Goal: Task Accomplishment & Management: Use online tool/utility

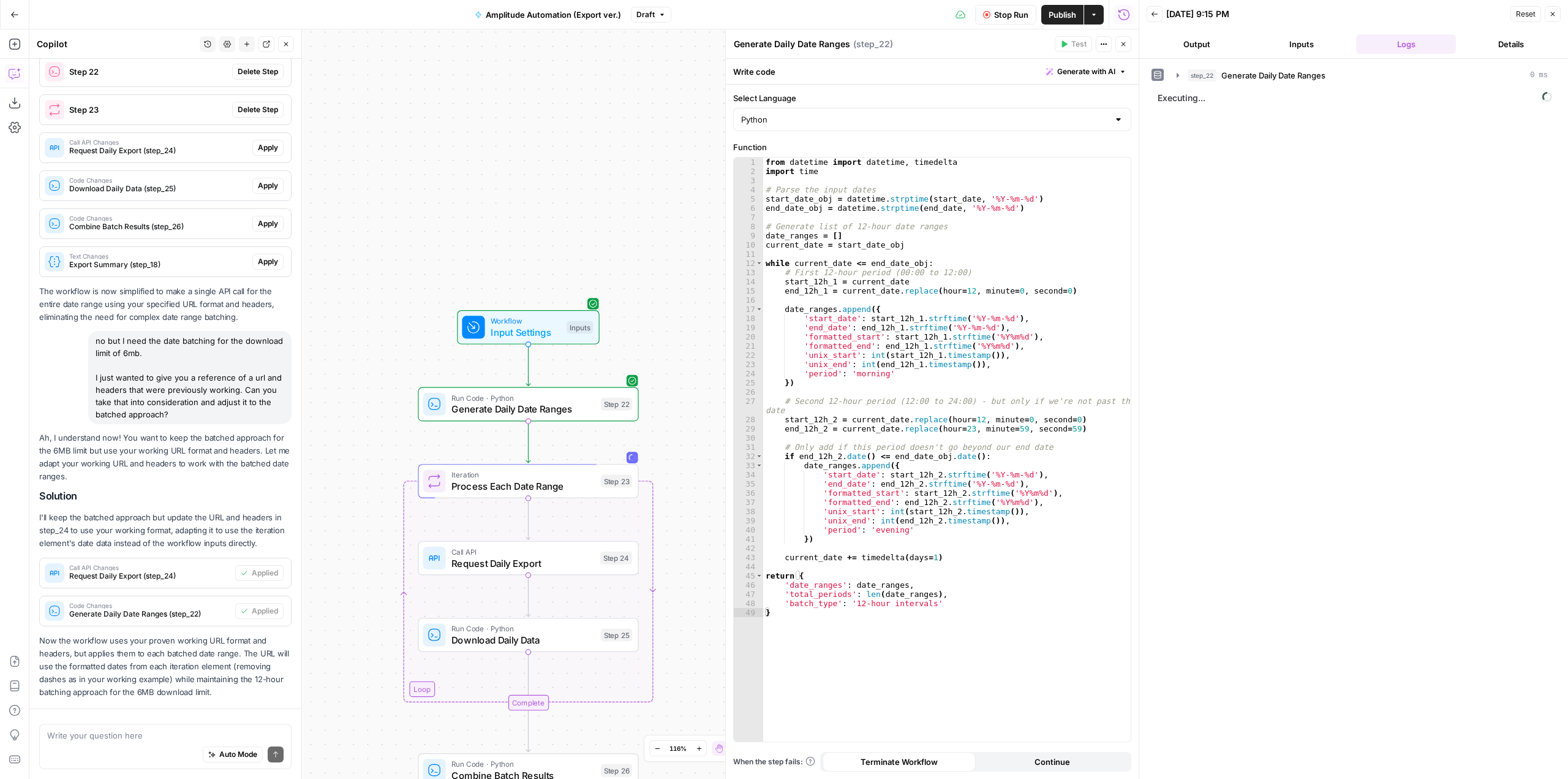
scroll to position [1418, 0]
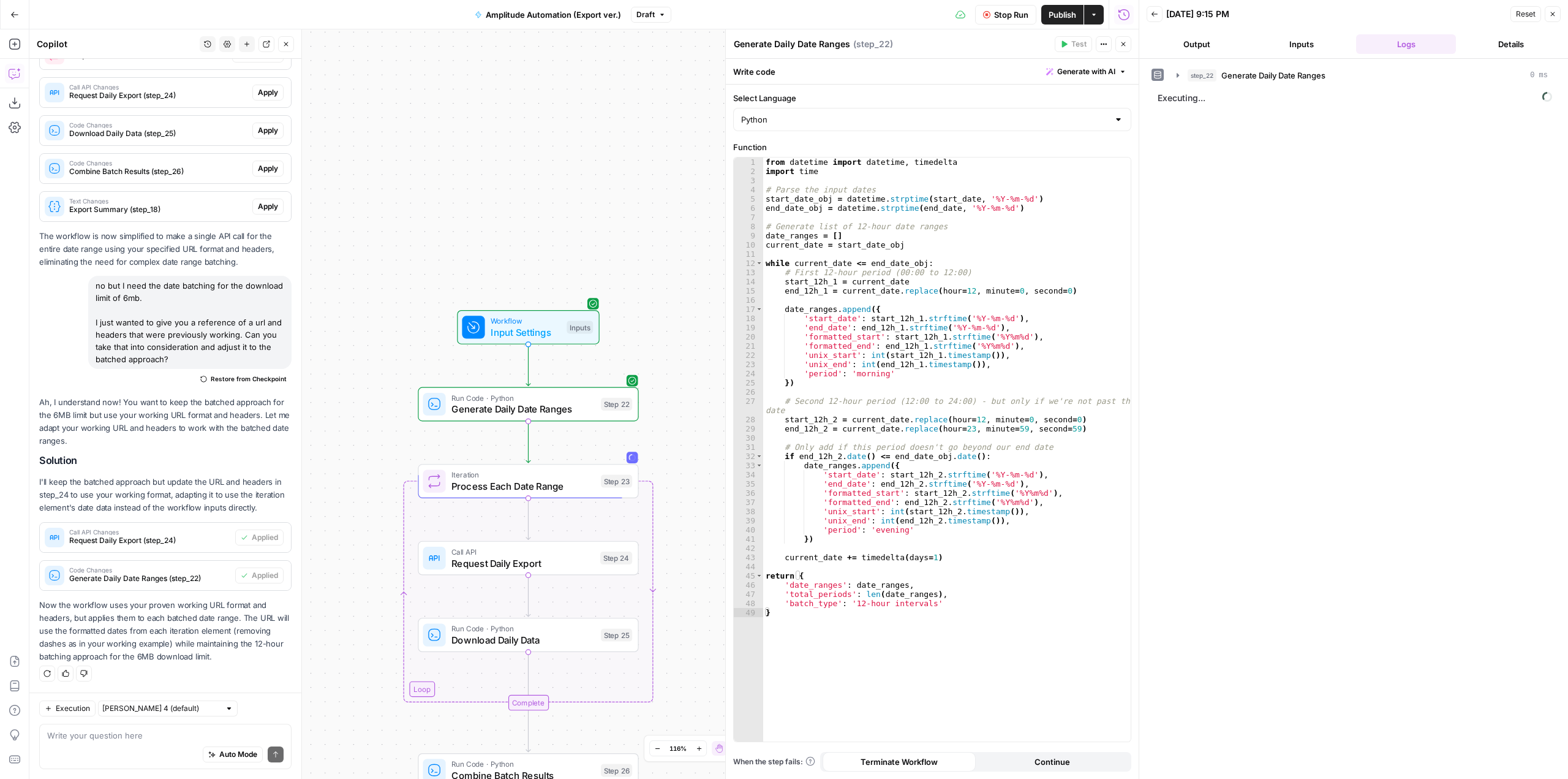
click at [1061, 6] on button "Publish" at bounding box center [1063, 14] width 42 height 20
click at [678, 109] on div "Workflow Input Settings Inputs Run Code · Python Generate Daily Date Ranges Ste…" at bounding box center [583, 404] width 1109 height 749
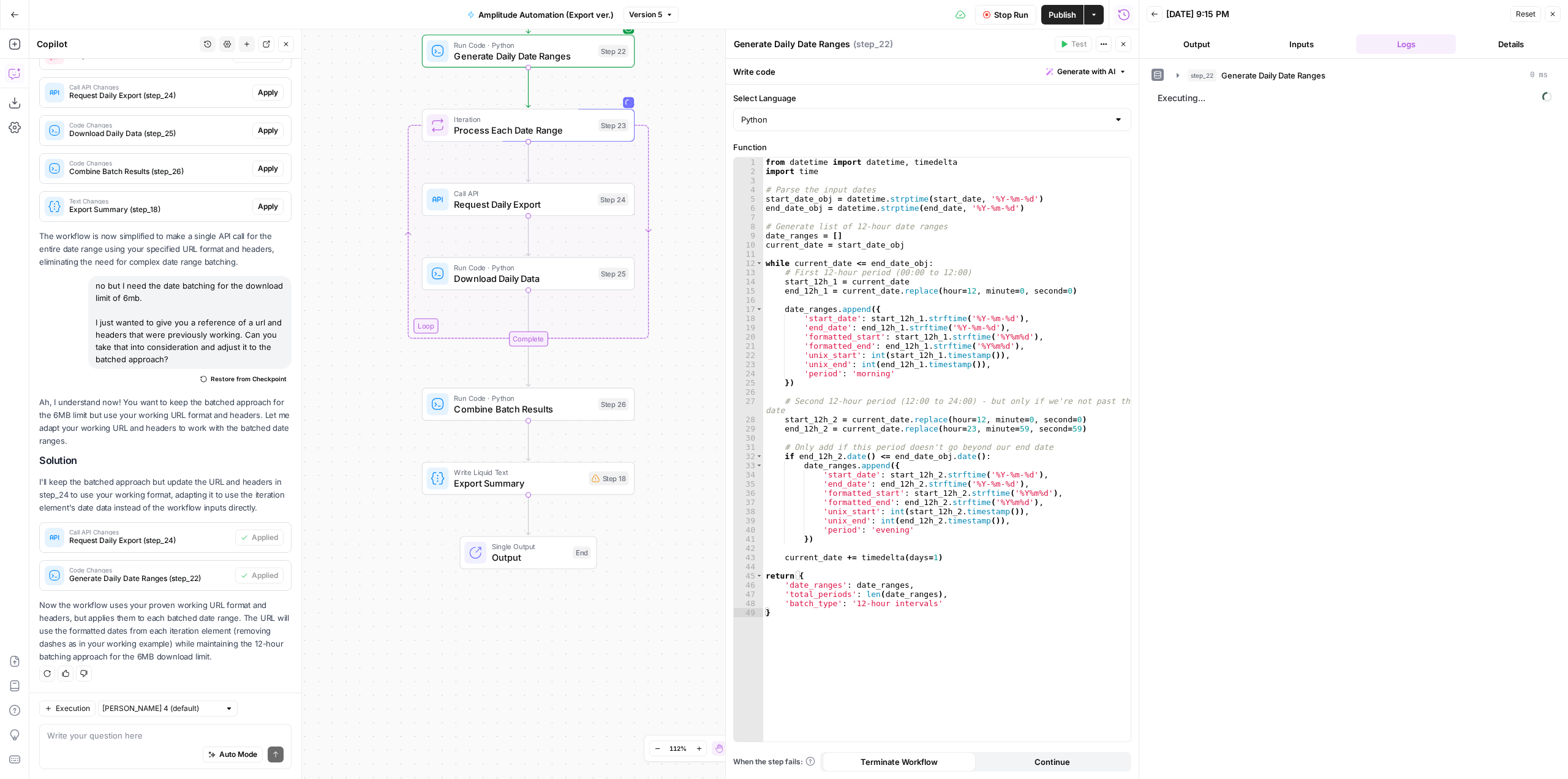
click at [1018, 13] on span "Stop Run" at bounding box center [1011, 15] width 34 height 12
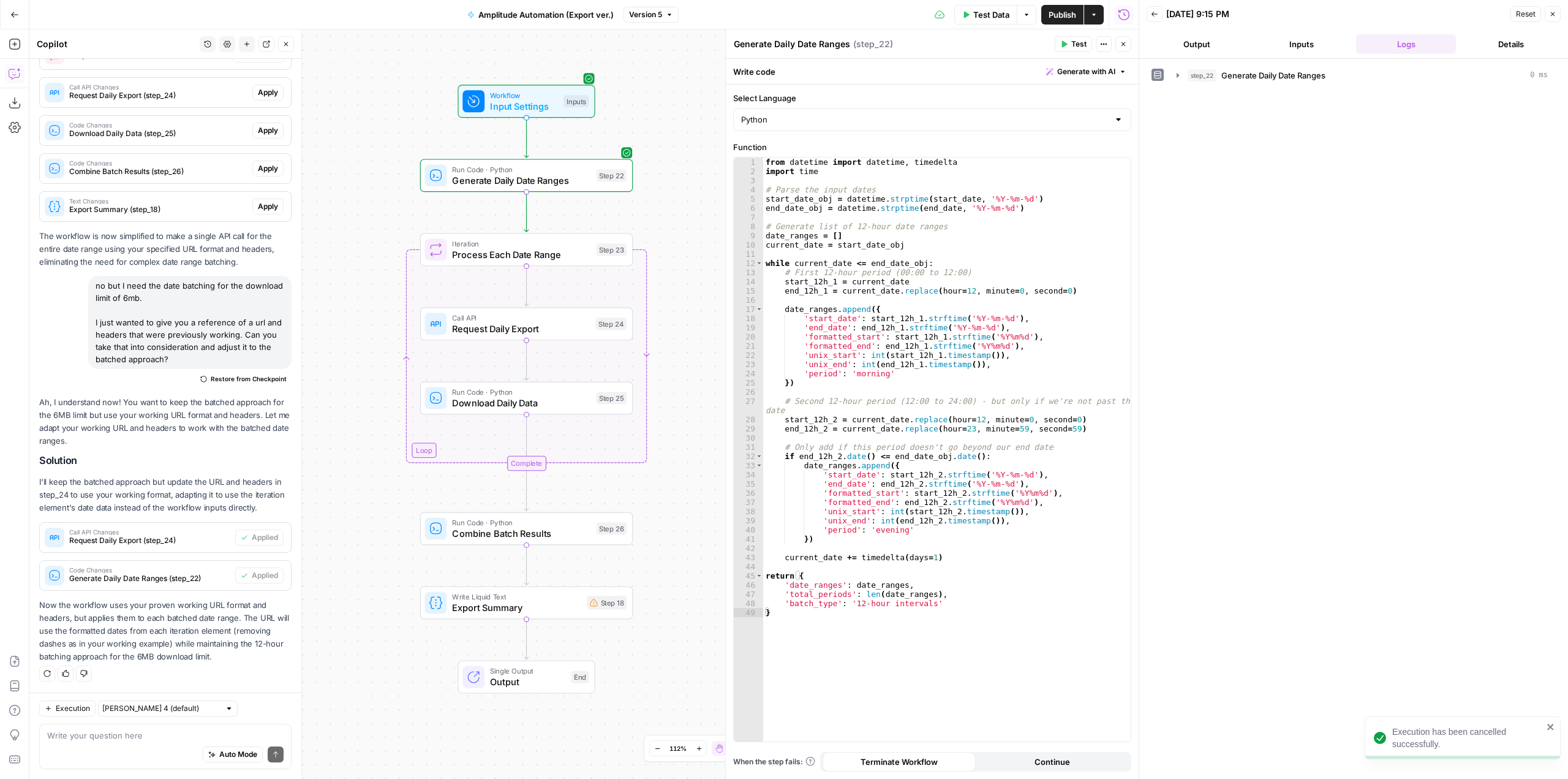
drag, startPoint x: 688, startPoint y: 159, endPoint x: 687, endPoint y: 284, distance: 125.0
click at [687, 284] on div "Workflow Input Settings Inputs Run Code · Python Generate Daily Date Ranges Ste…" at bounding box center [583, 404] width 1109 height 749
click at [526, 100] on span "Input Settings" at bounding box center [524, 106] width 68 height 14
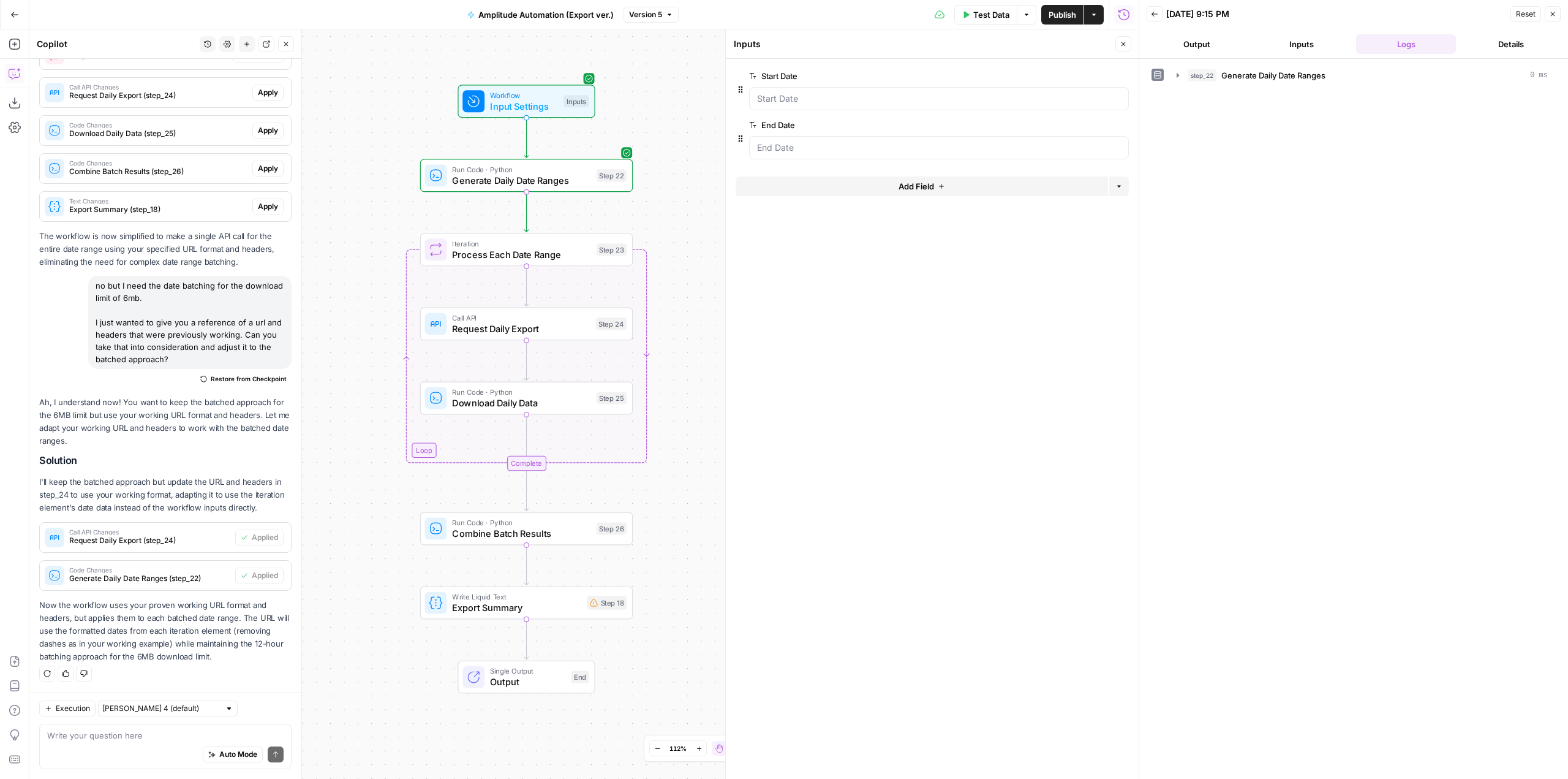
click at [971, 18] on button "Test Data" at bounding box center [986, 14] width 63 height 20
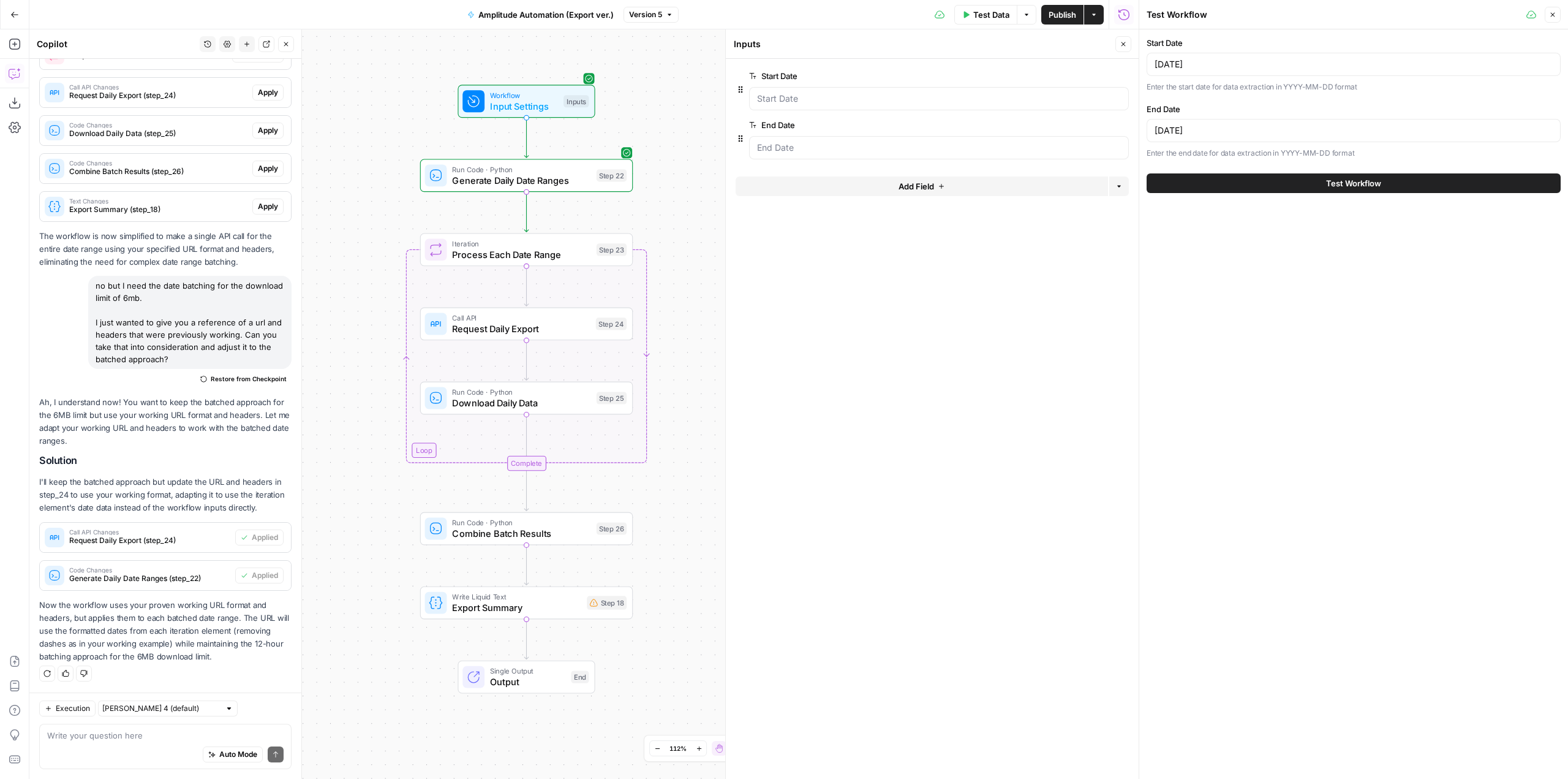
click at [1309, 191] on button "Test Workflow" at bounding box center [1354, 183] width 414 height 20
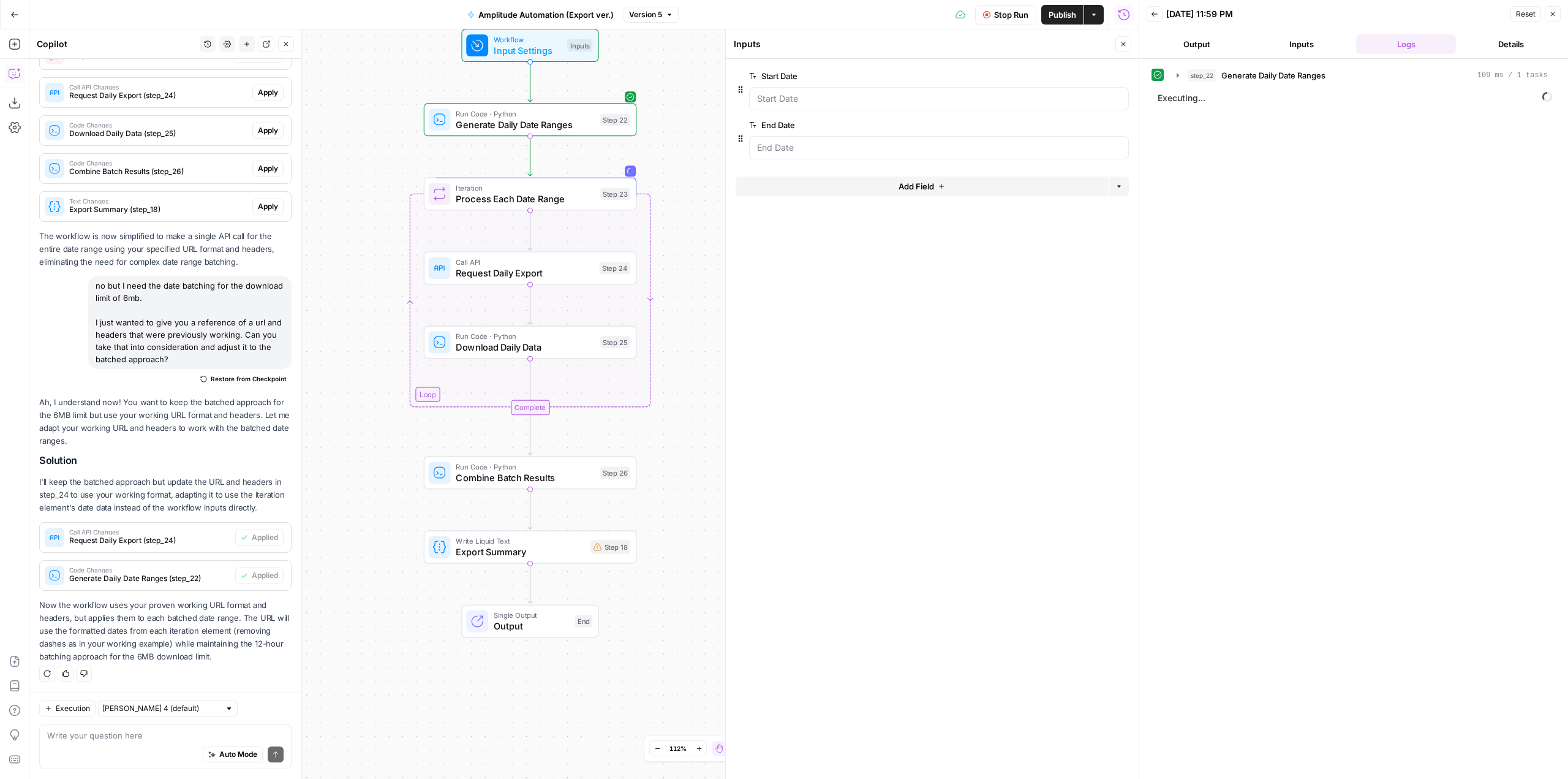
drag, startPoint x: 681, startPoint y: 192, endPoint x: 681, endPoint y: 317, distance: 125.0
click at [681, 317] on div "Workflow Input Settings Inputs Run Code · Python Generate Daily Date Ranges Ste…" at bounding box center [583, 404] width 1109 height 749
drag, startPoint x: 207, startPoint y: 688, endPoint x: 199, endPoint y: 695, distance: 10.6
click at [200, 694] on div "Hi! How can I help with your workflow? I can explain steps, debug, write prompt…" at bounding box center [165, 418] width 272 height 720
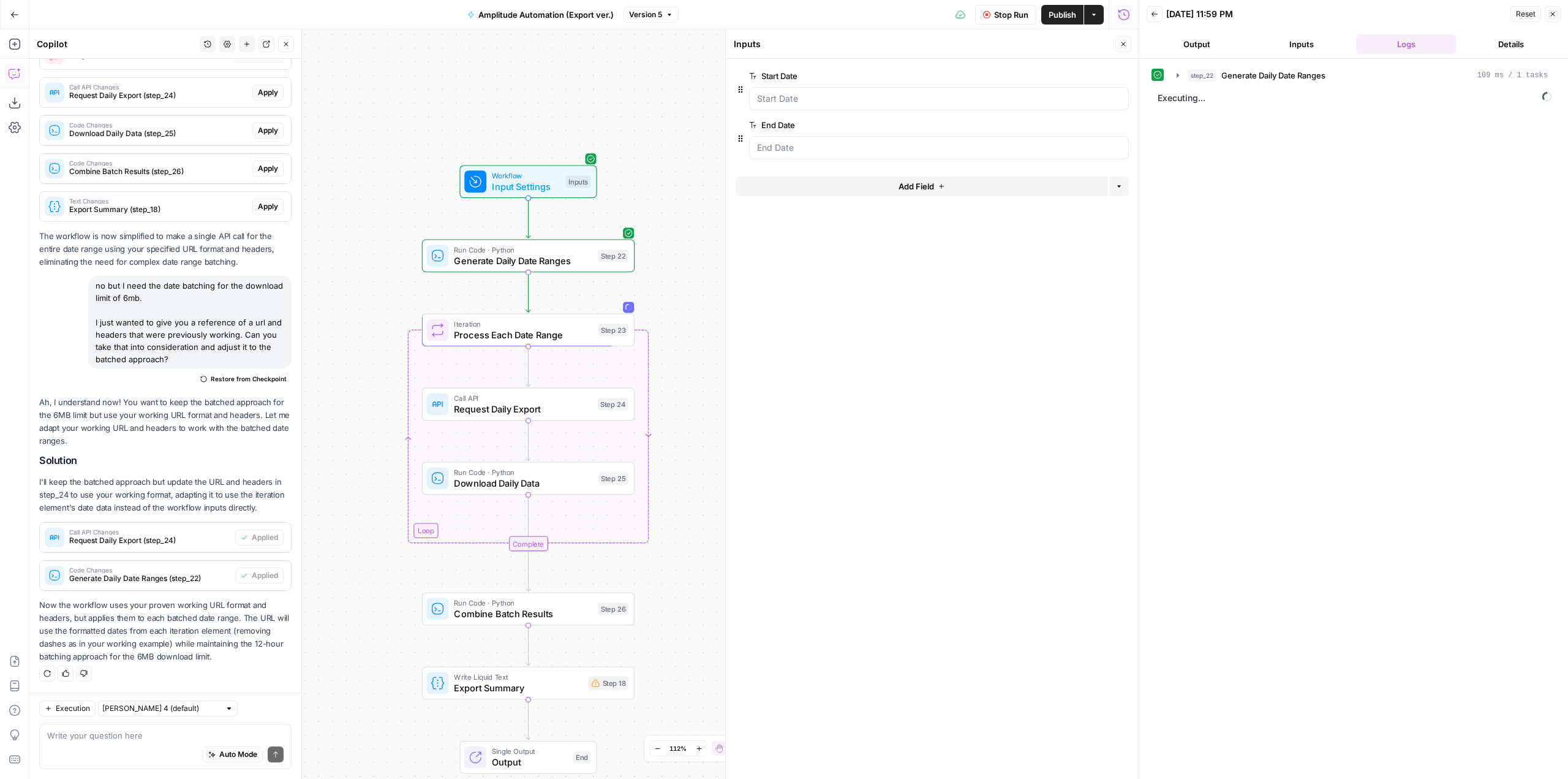
click at [168, 726] on div "Write your question here Auto Mode Send" at bounding box center [165, 746] width 253 height 46
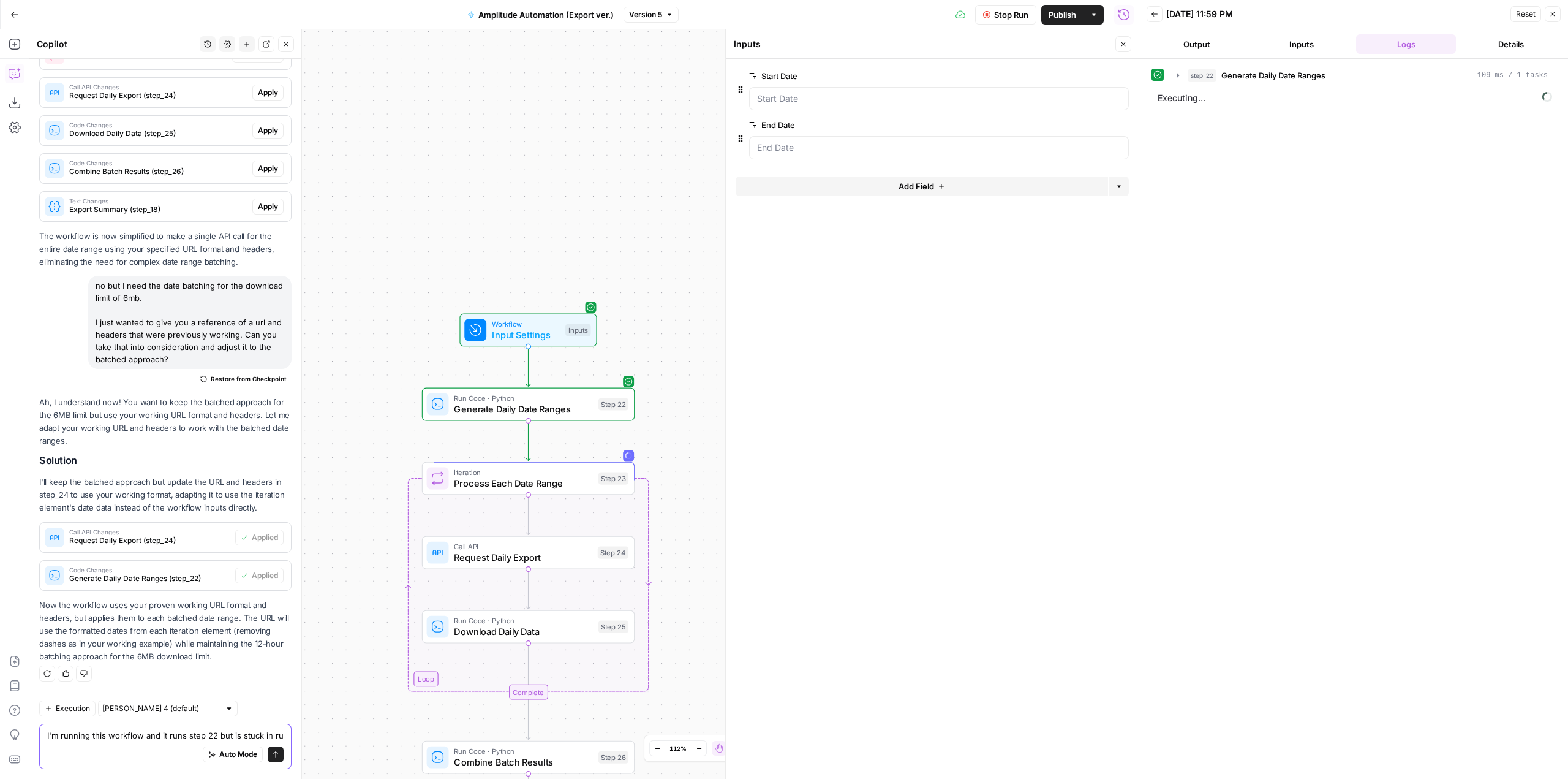
scroll to position [1430, 0]
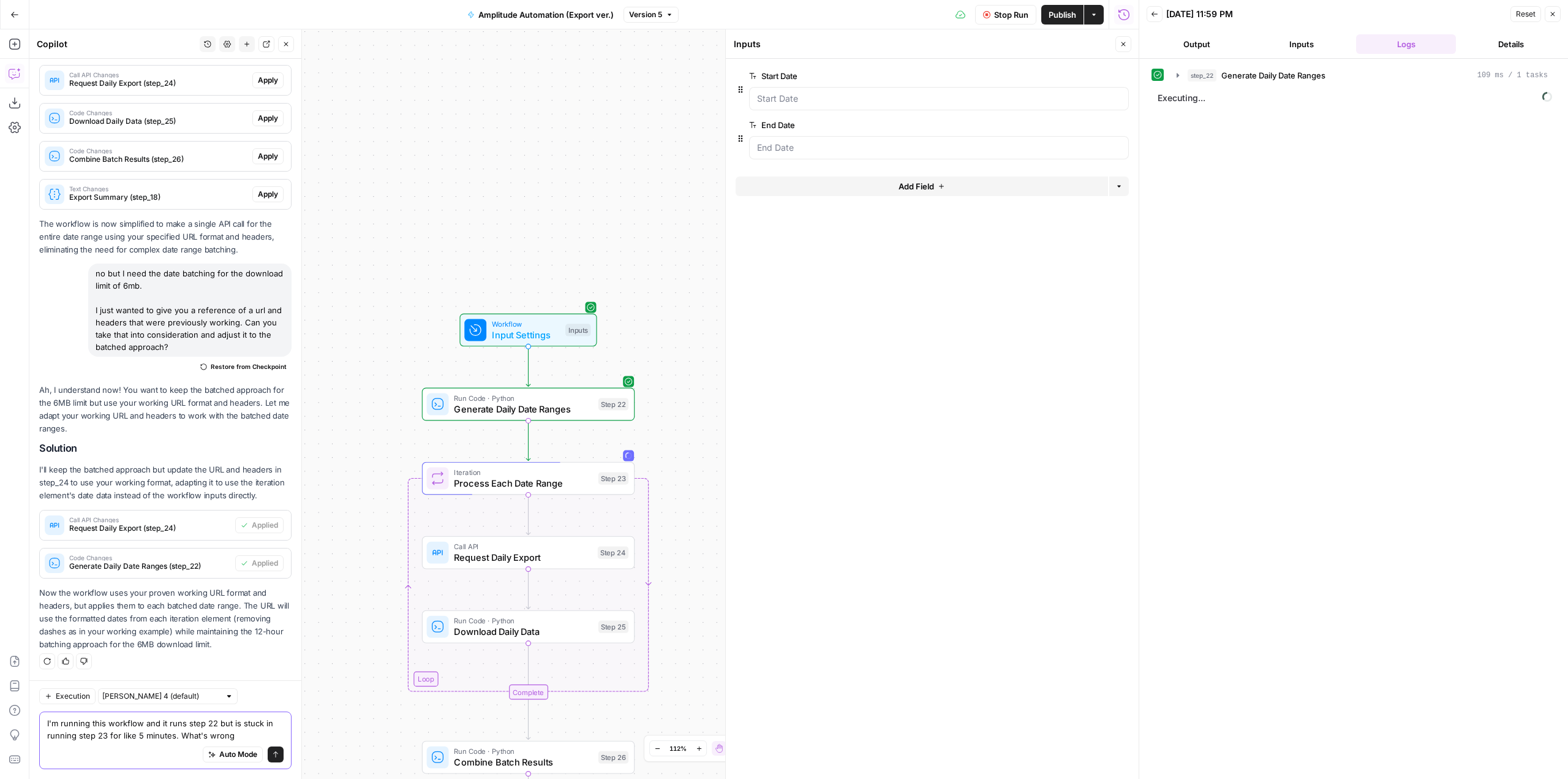
type textarea "I'm running this workflow and it runs step 22 but is stuck in running step 23 f…"
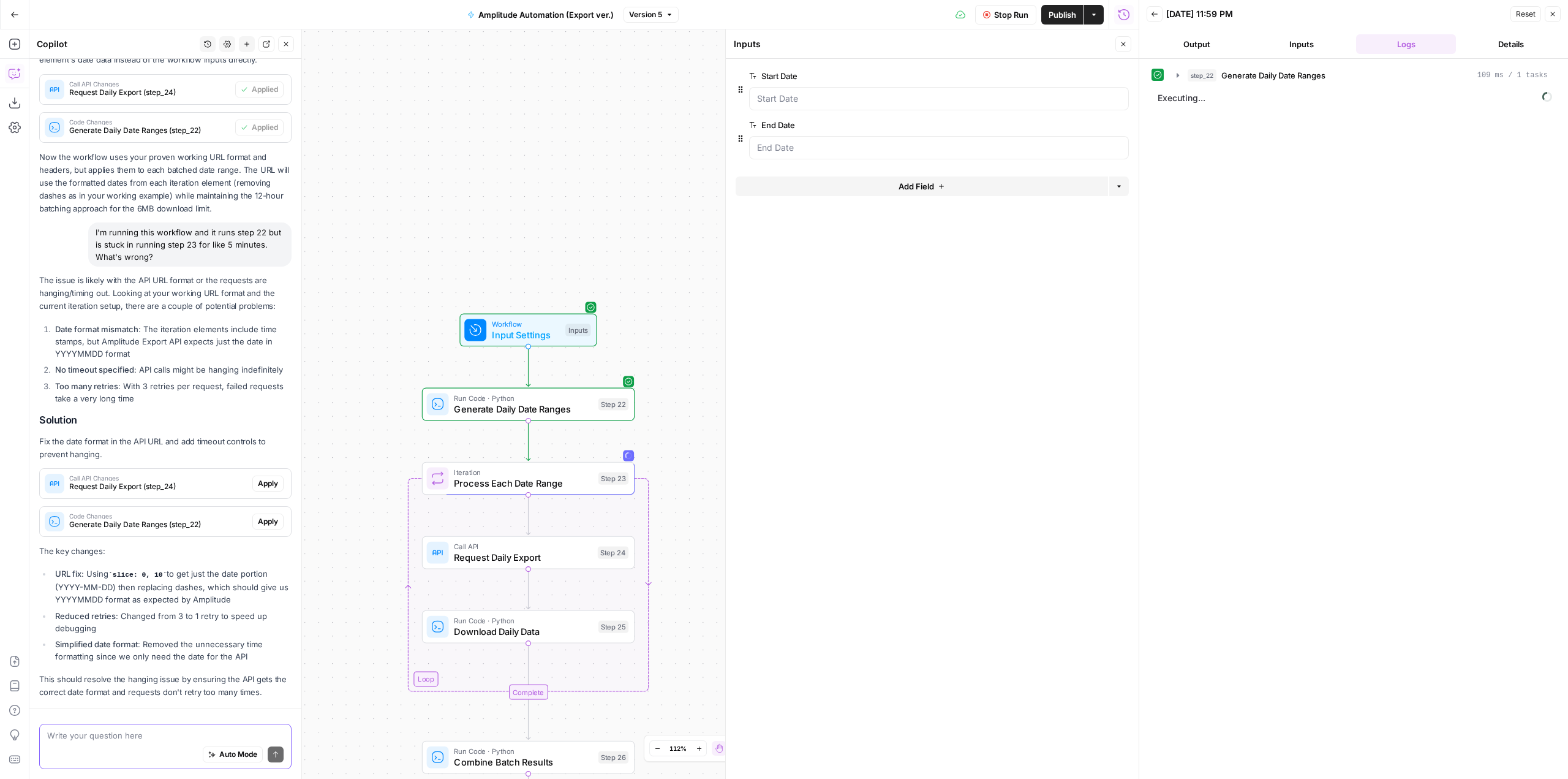
scroll to position [1901, 0]
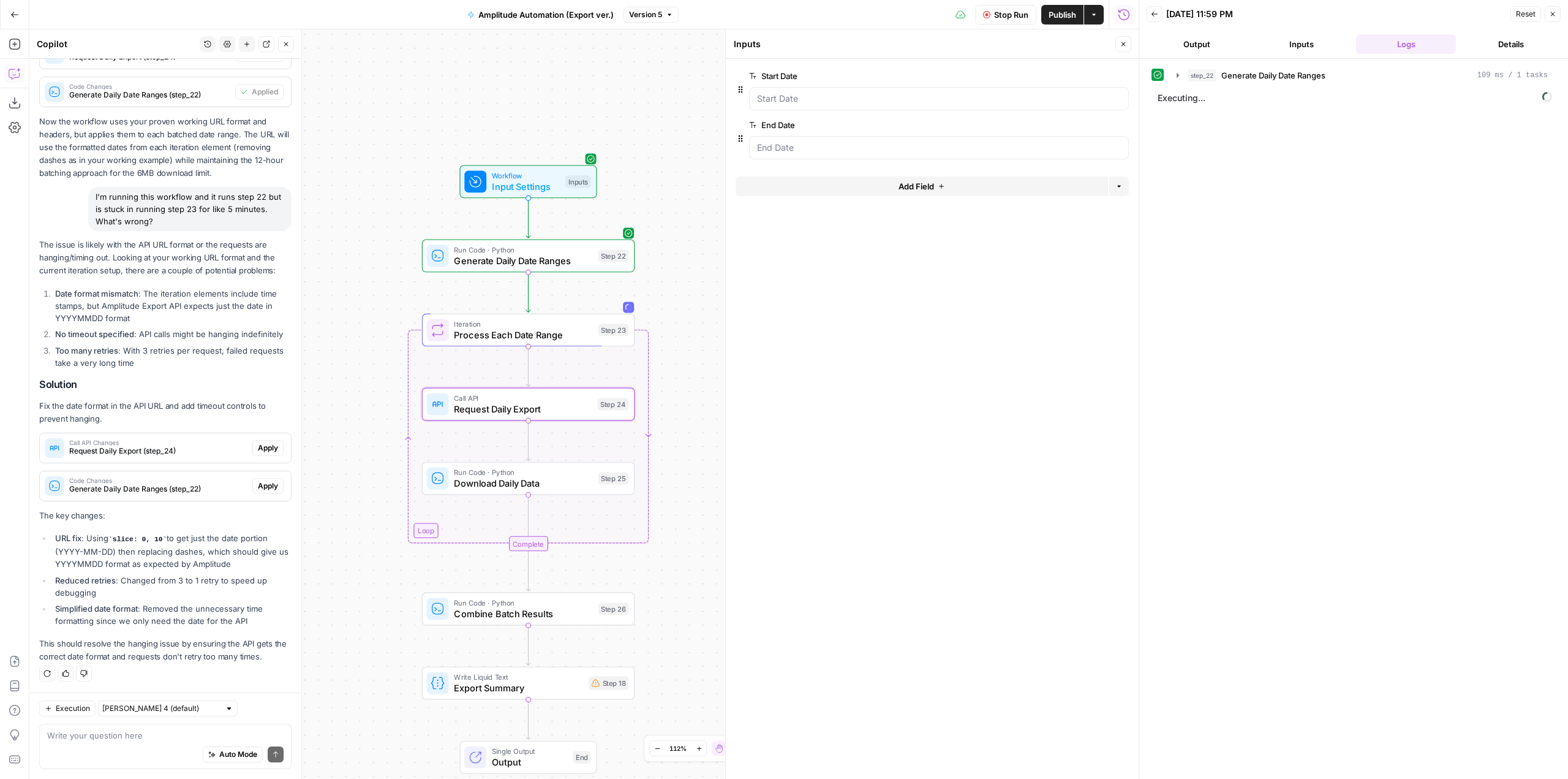
click at [258, 447] on span "Apply" at bounding box center [268, 448] width 20 height 11
click at [746, 159] on span "Apply anyway" at bounding box center [756, 156] width 59 height 12
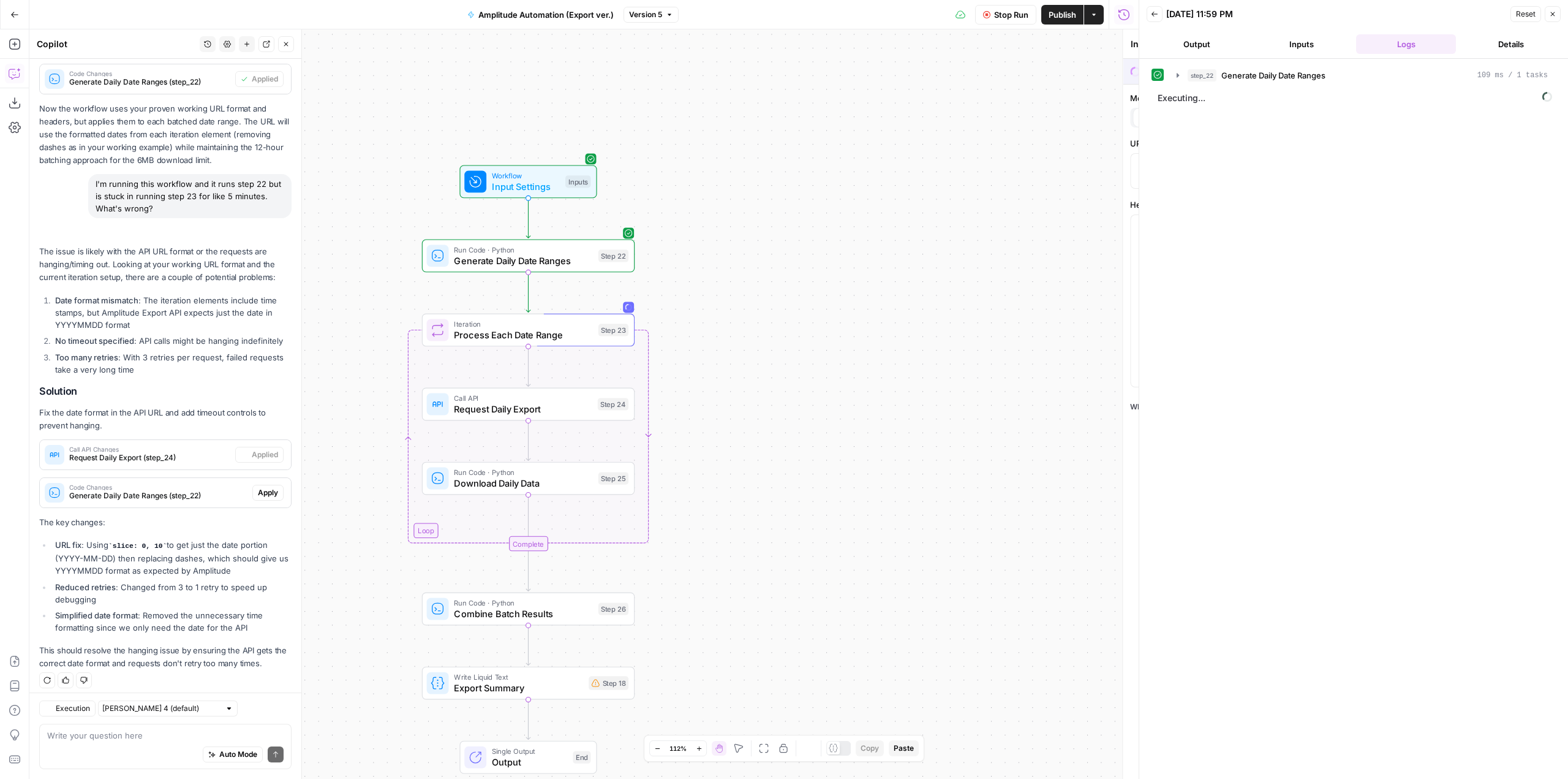
type textarea "Request Daily Export"
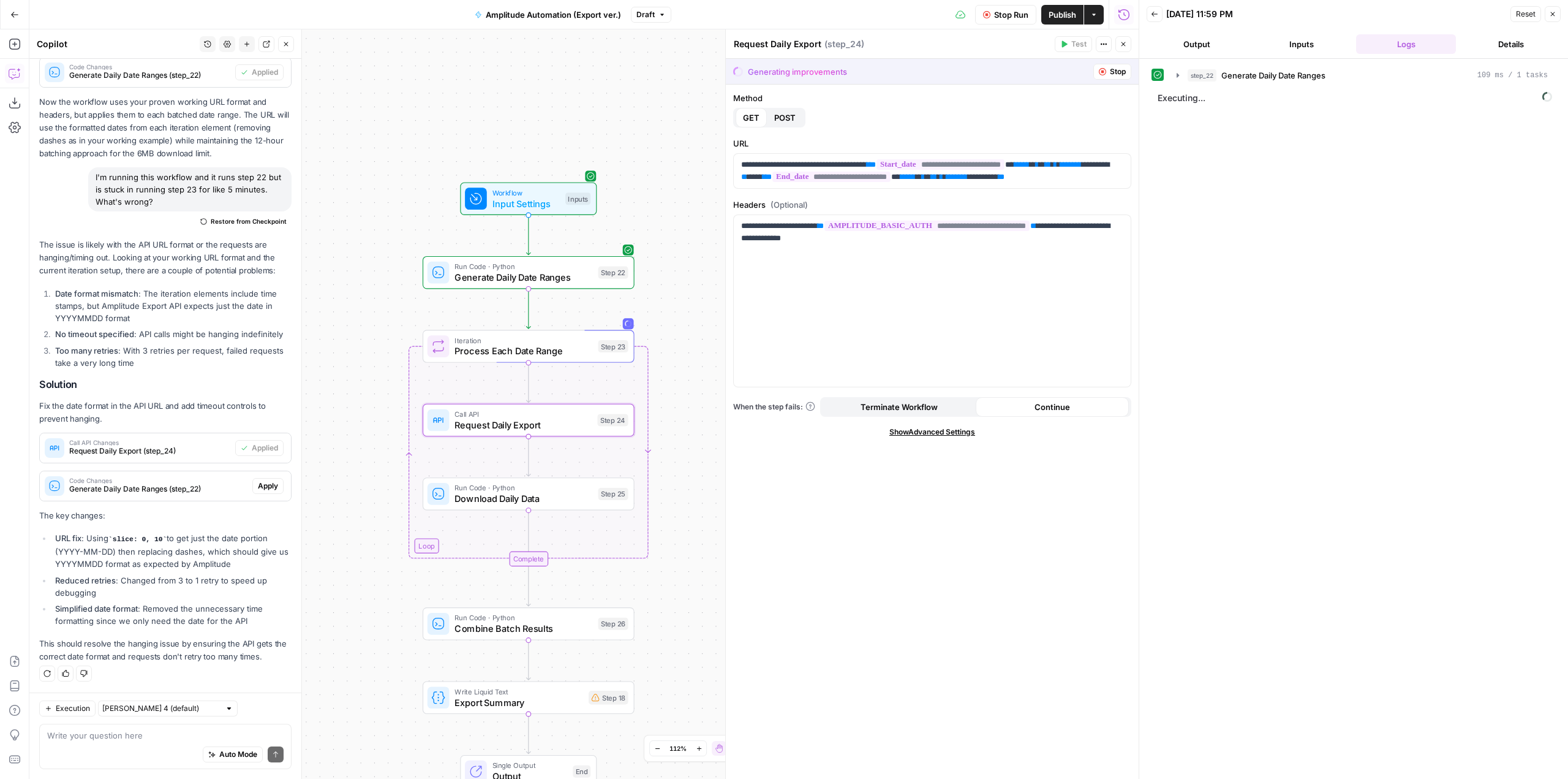
click at [175, 439] on span "Call API Changes" at bounding box center [150, 442] width 161 height 6
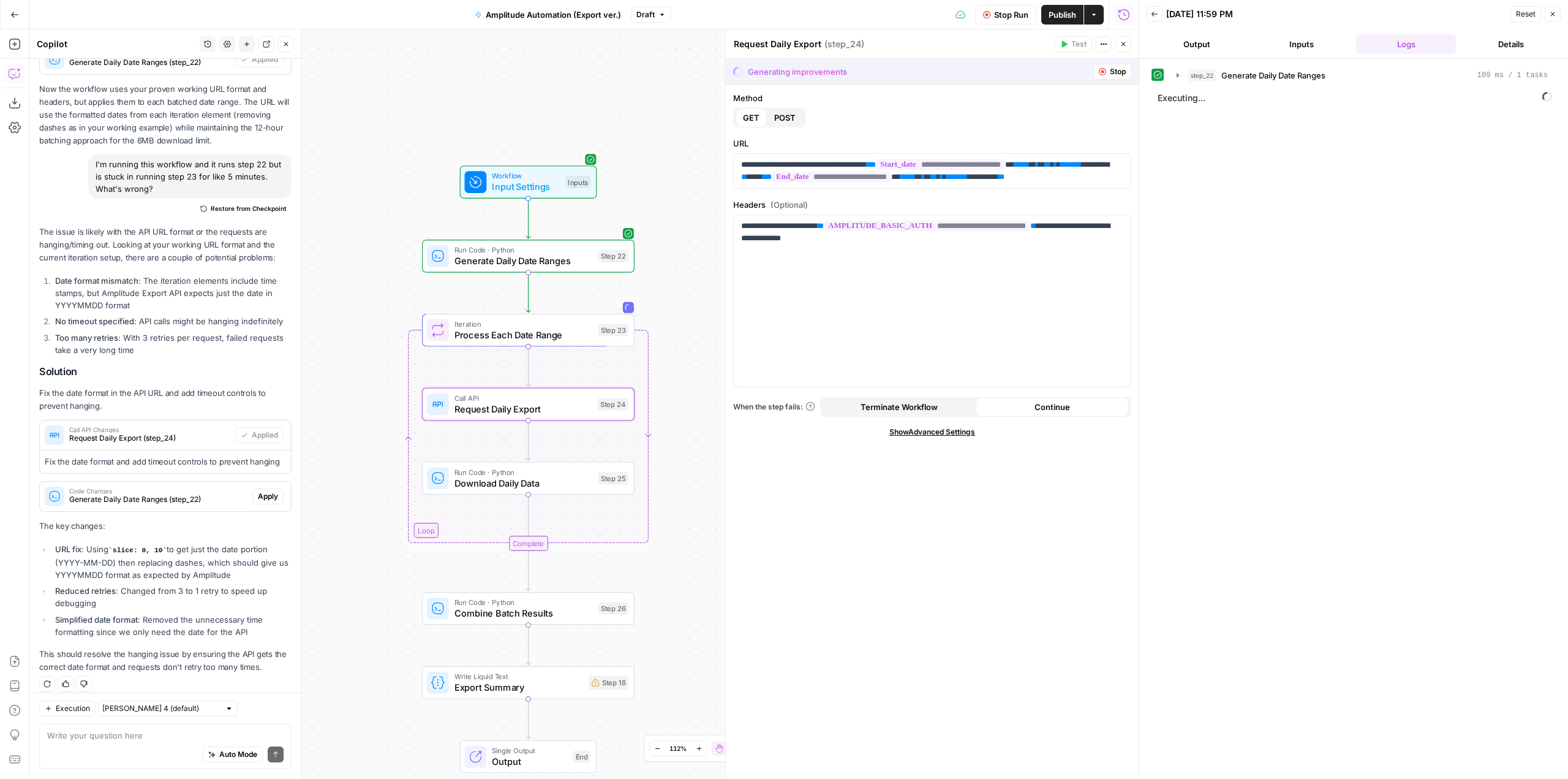
scroll to position [1944, 0]
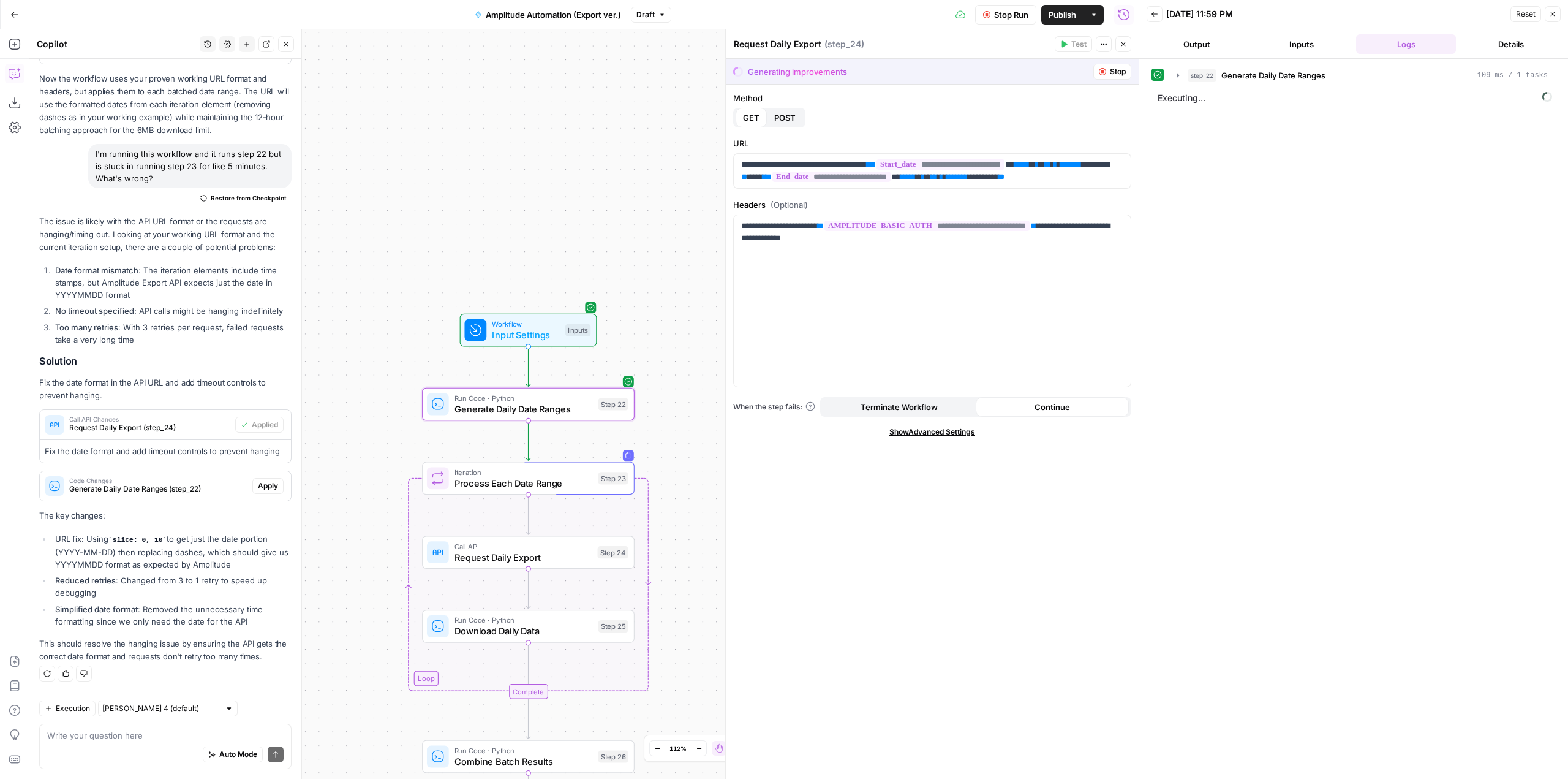
click at [260, 486] on span "Apply" at bounding box center [268, 486] width 20 height 11
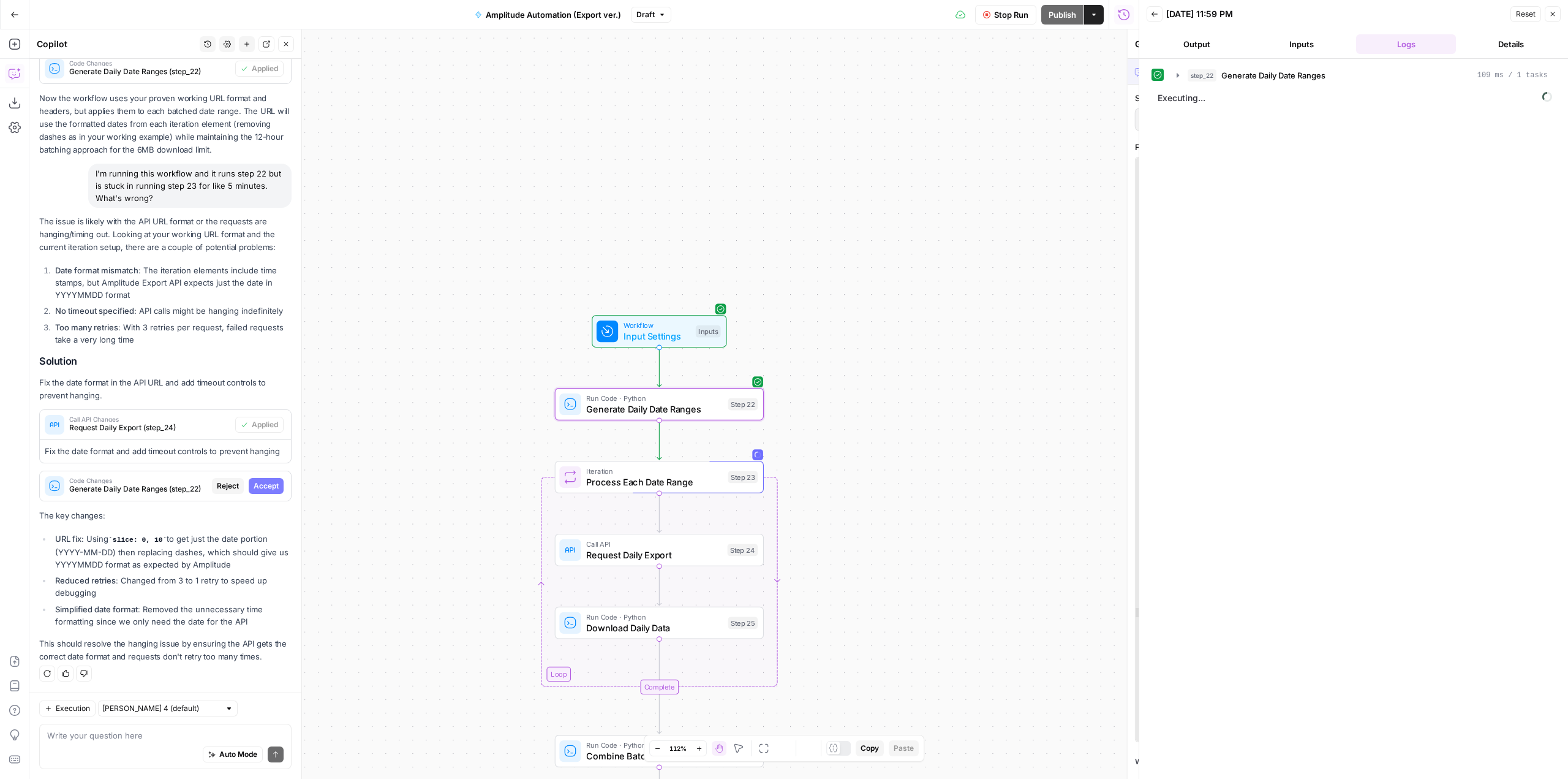
scroll to position [1846, 0]
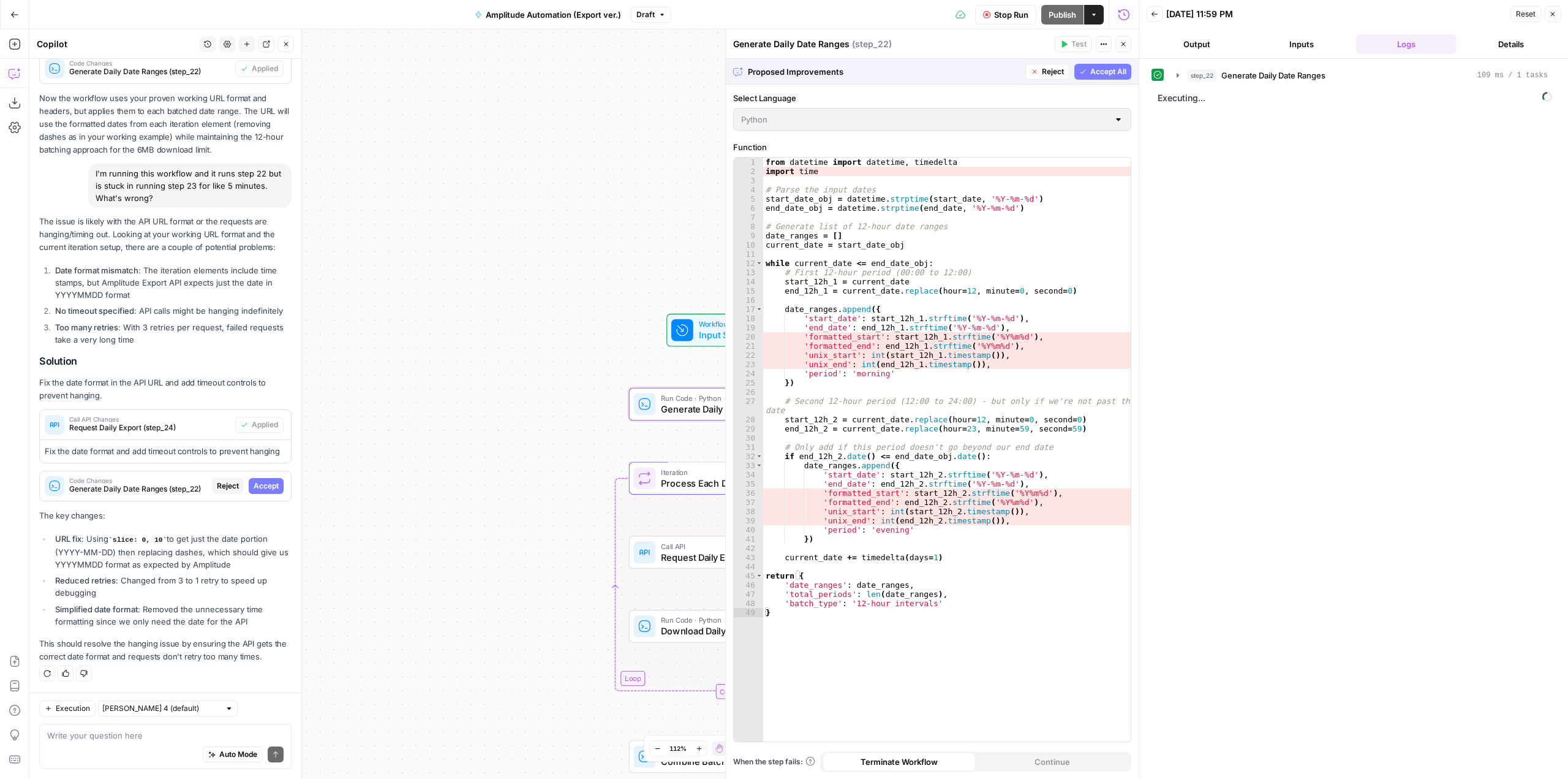
click at [260, 486] on span "Accept" at bounding box center [266, 486] width 25 height 11
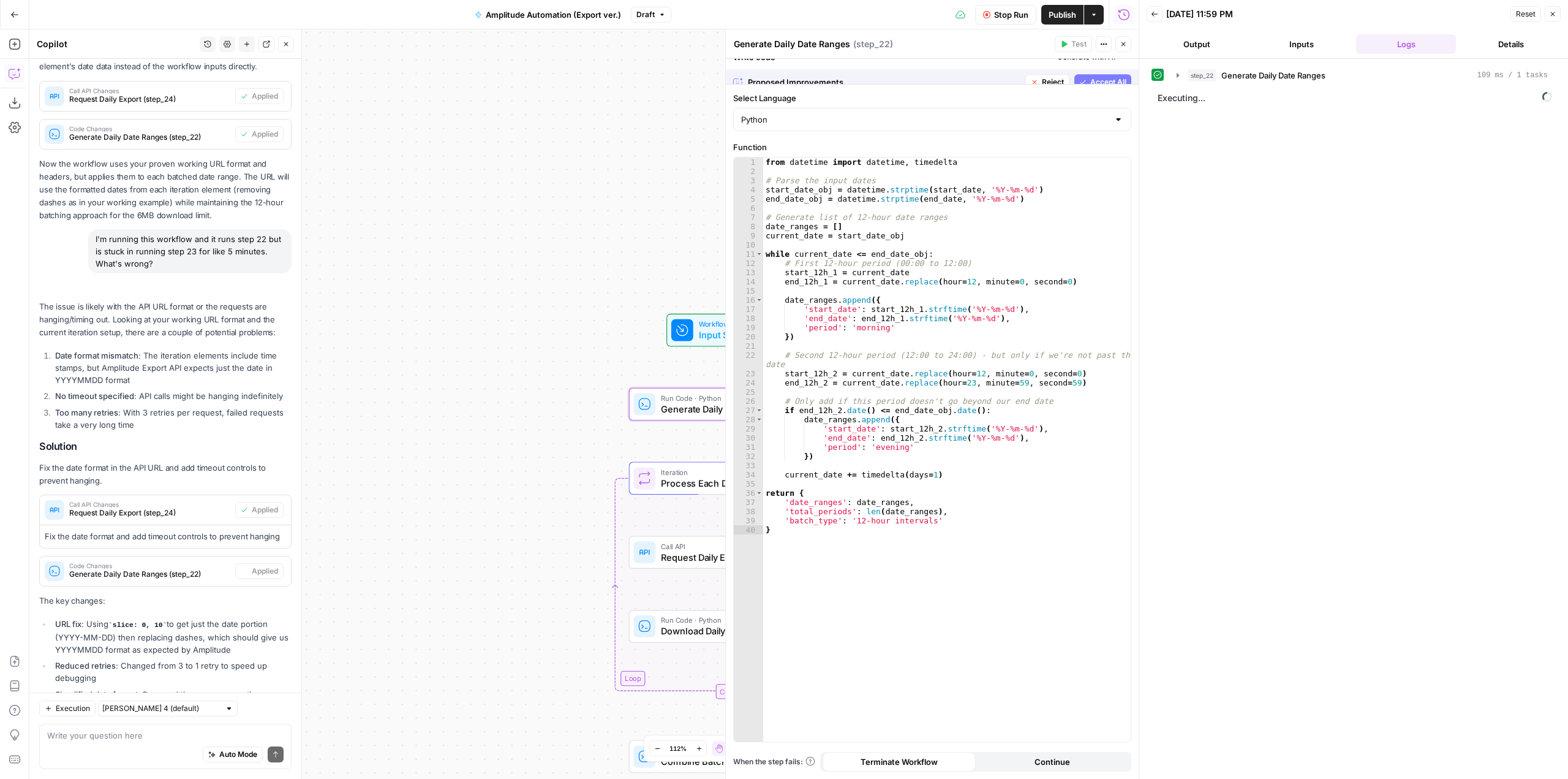
scroll to position [1944, 0]
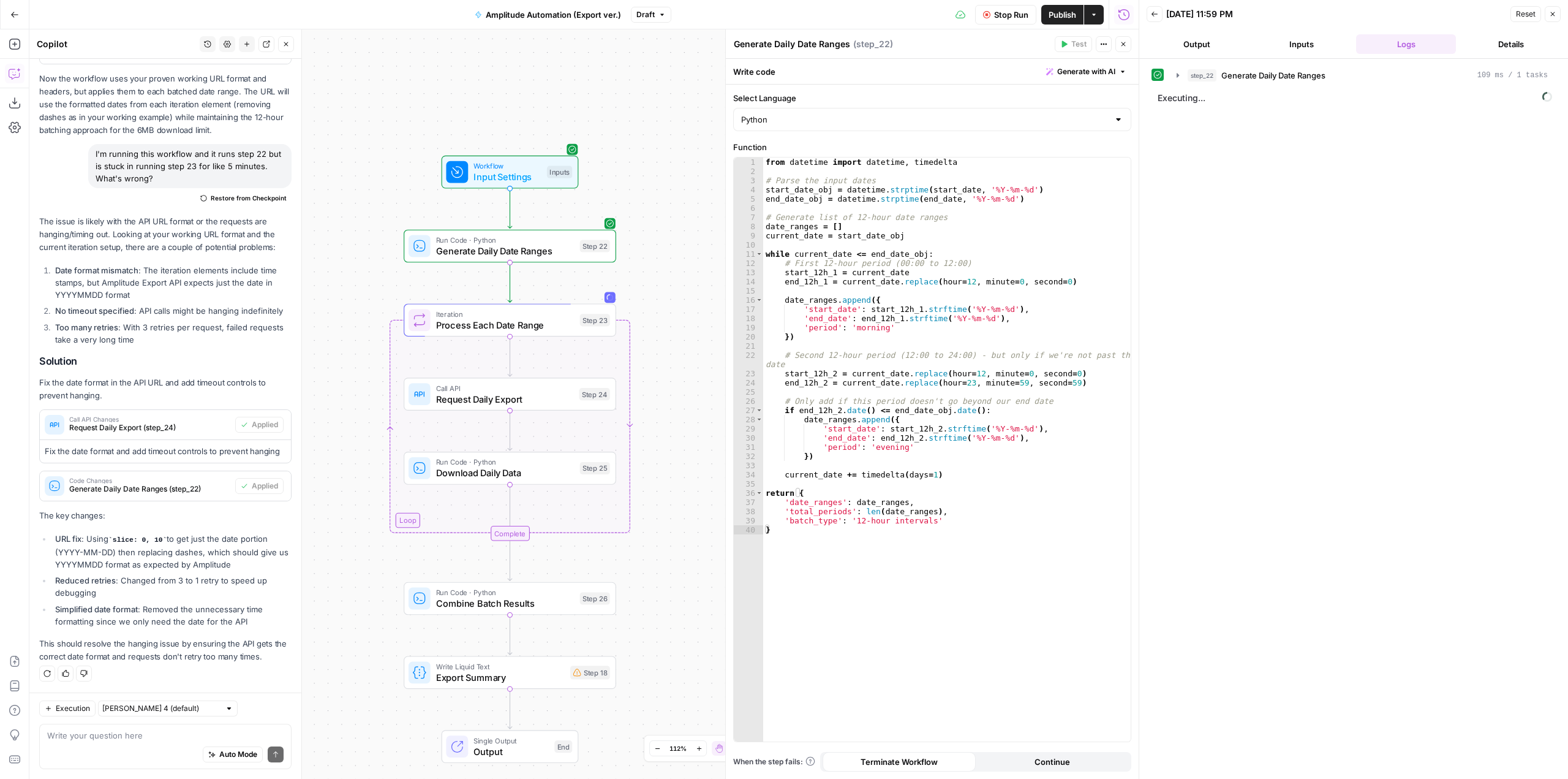
drag, startPoint x: 679, startPoint y: 371, endPoint x: 661, endPoint y: 213, distance: 159.0
click at [661, 213] on div "Workflow Input Settings Inputs Run Code · Python Generate Daily Date Ranges Ste…" at bounding box center [583, 404] width 1109 height 749
click at [1021, 5] on button "Stop Run" at bounding box center [1006, 14] width 61 height 20
click at [981, 22] on button "Test Data" at bounding box center [986, 14] width 63 height 20
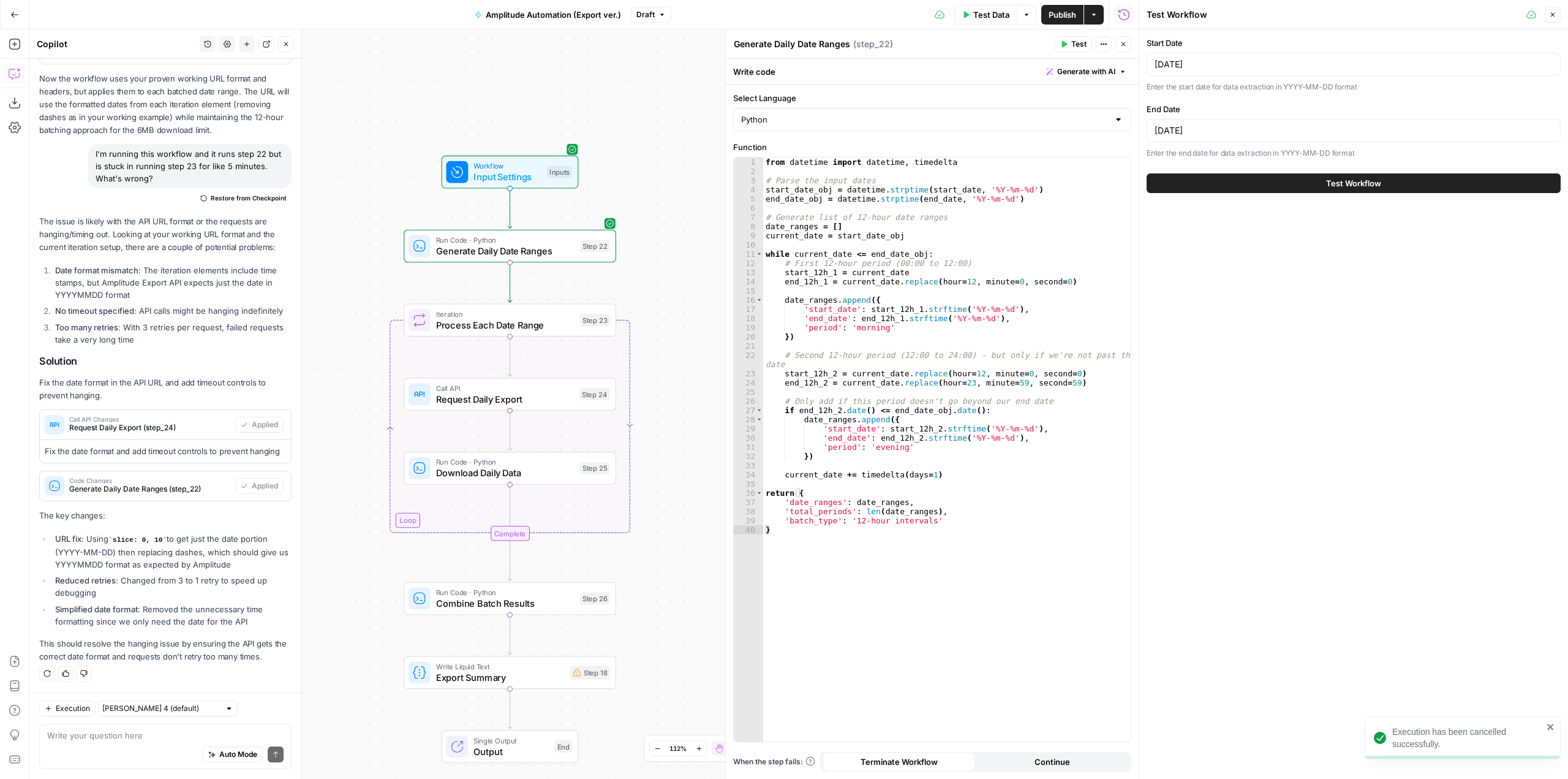
click at [1371, 192] on button "Test Workflow" at bounding box center [1354, 183] width 414 height 20
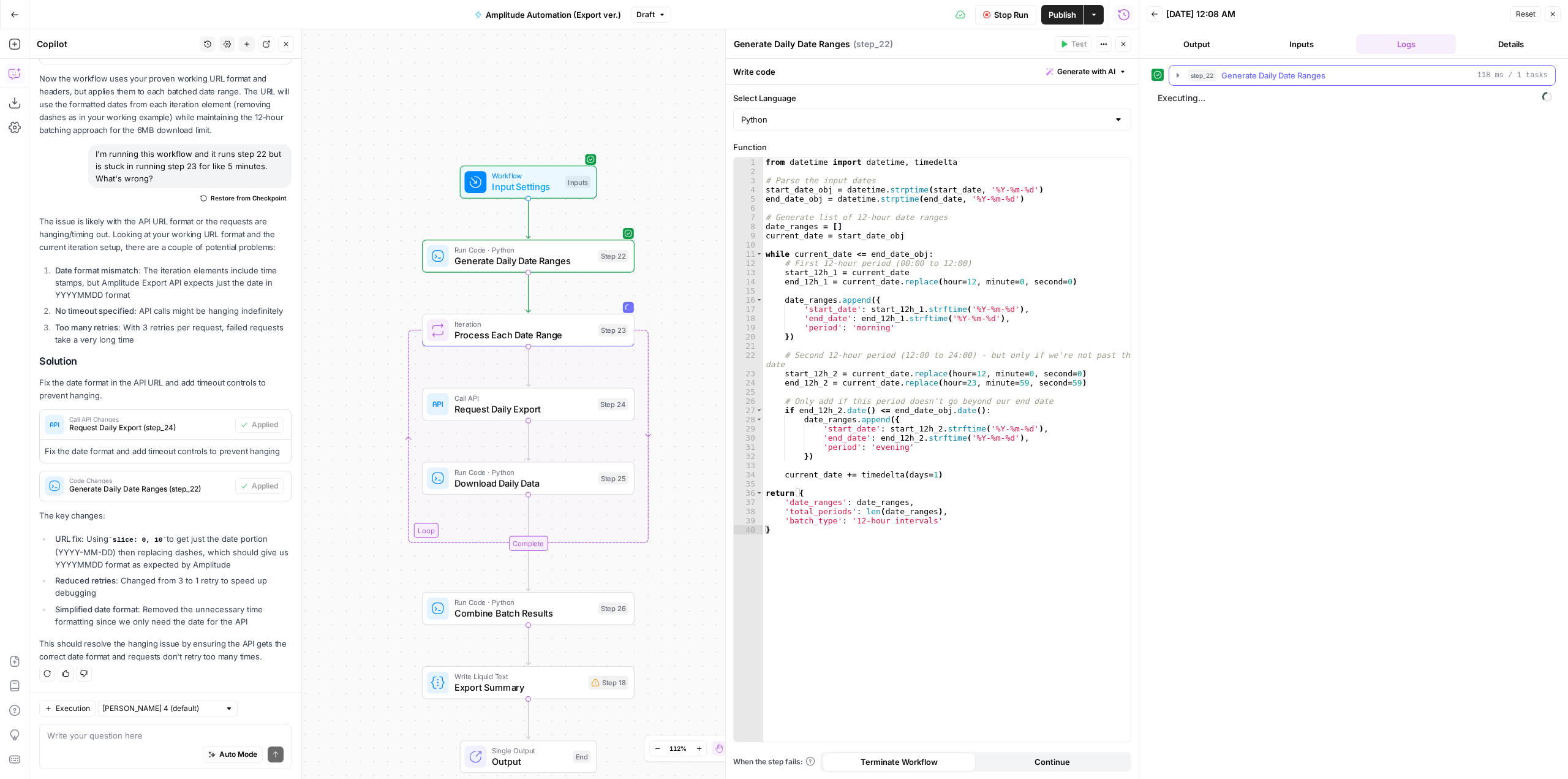
click at [1177, 79] on icon "button" at bounding box center [1178, 75] width 10 height 10
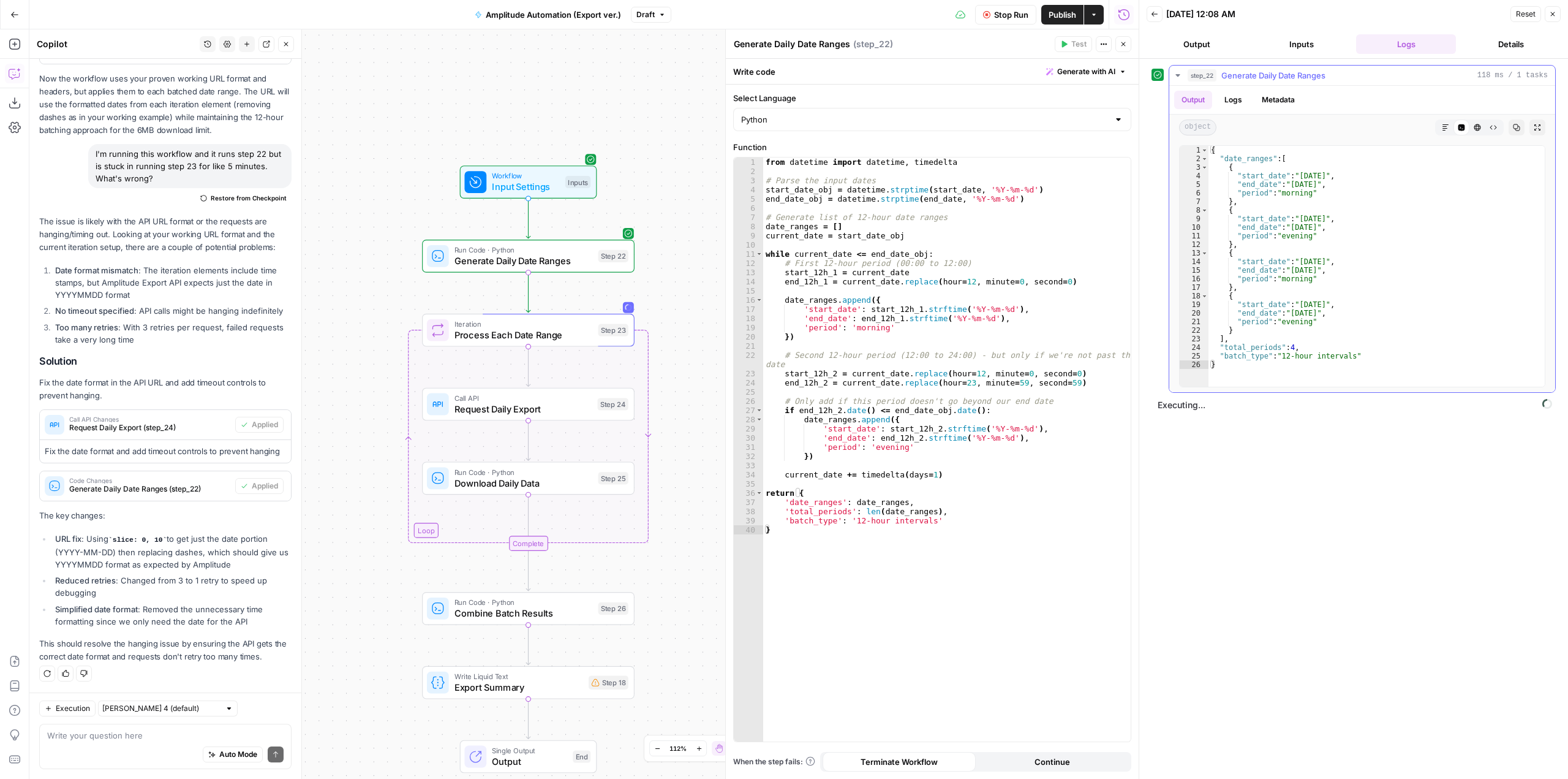
click at [1177, 79] on icon "button" at bounding box center [1178, 75] width 10 height 10
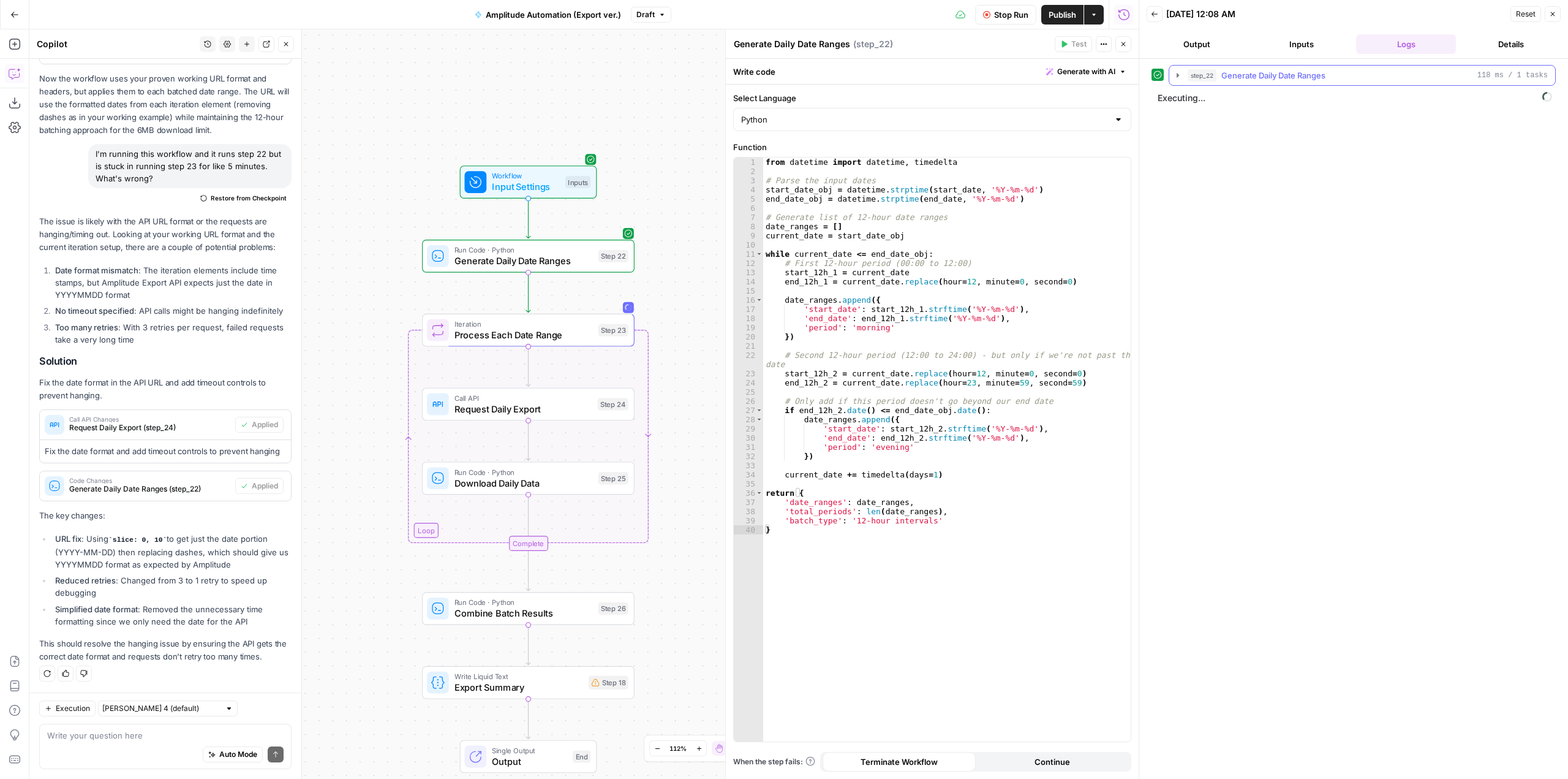
click at [1177, 79] on icon "button" at bounding box center [1178, 75] width 10 height 10
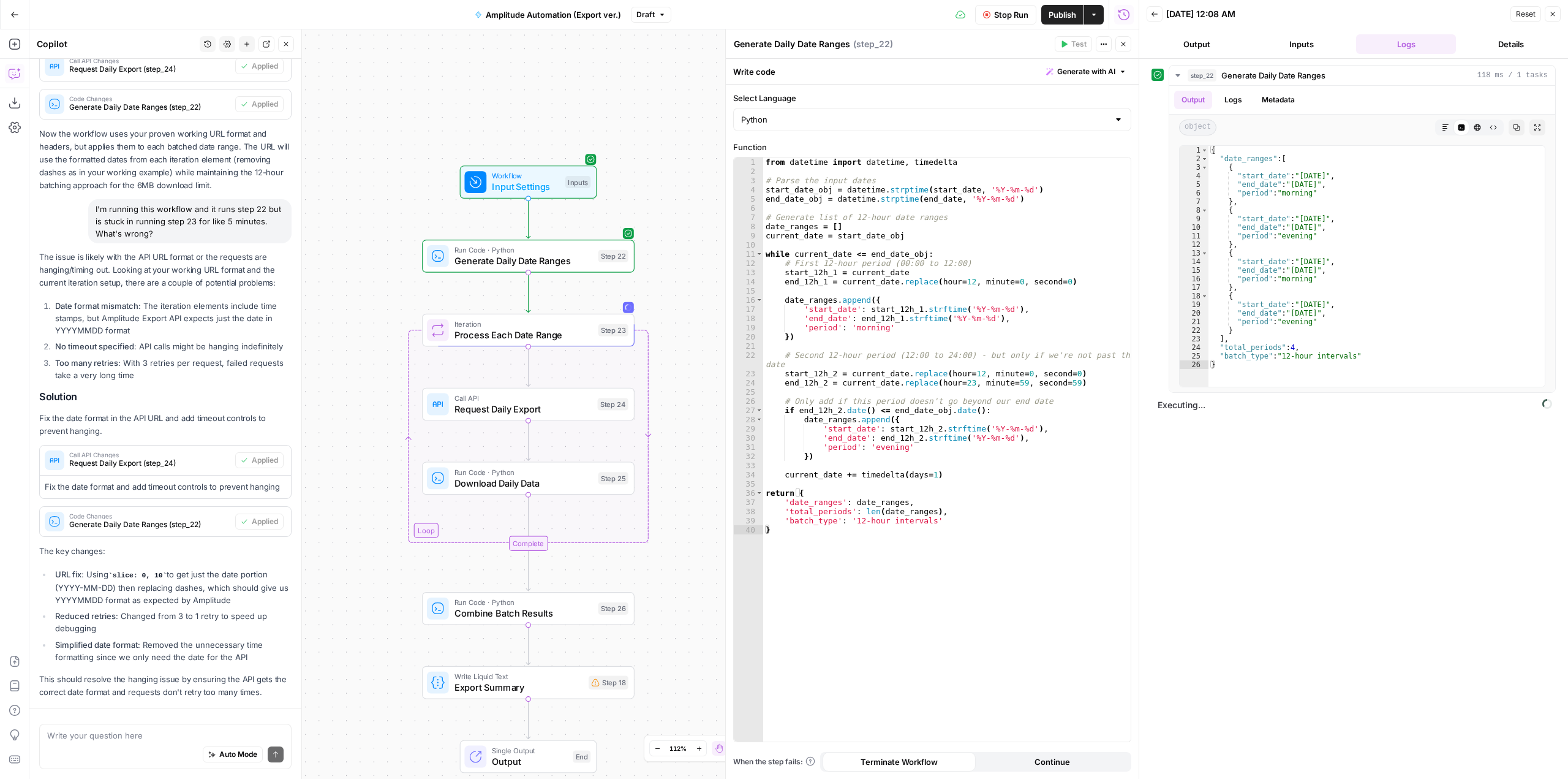
scroll to position [1921, 0]
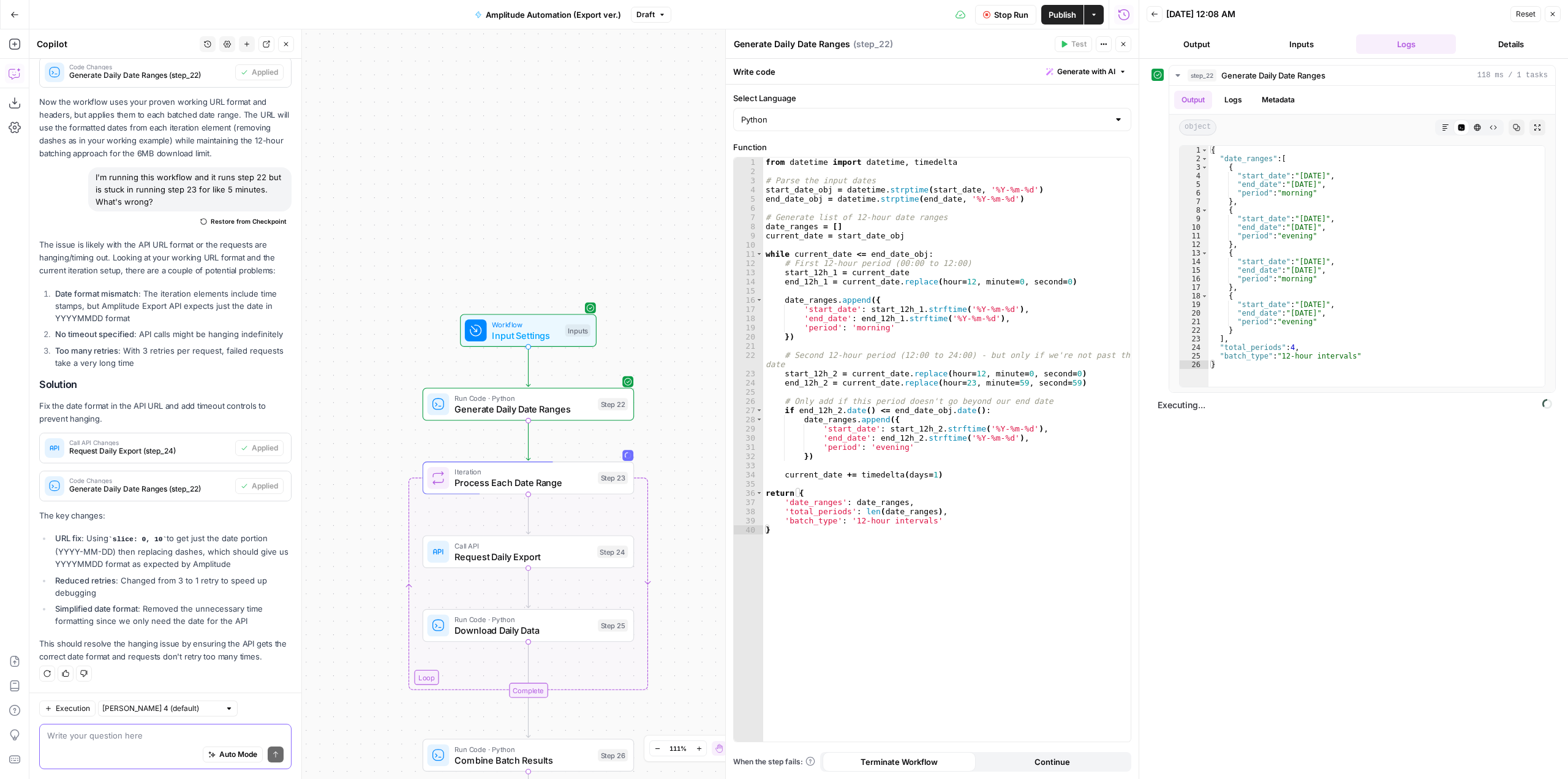
click at [156, 739] on textarea at bounding box center [165, 735] width 236 height 12
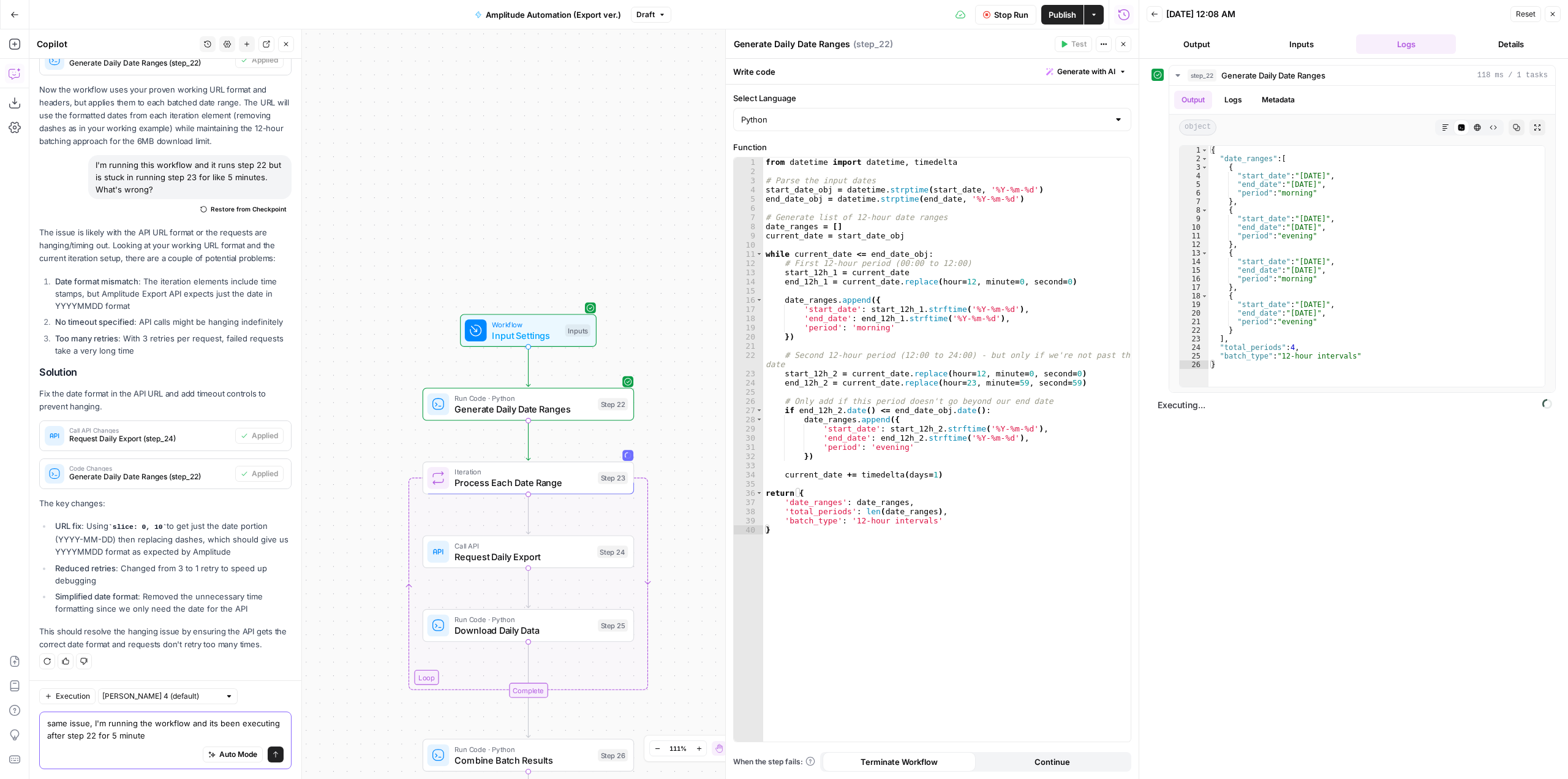
type textarea "same issue, I'm running the workflow and its been executing after step 22 for 5…"
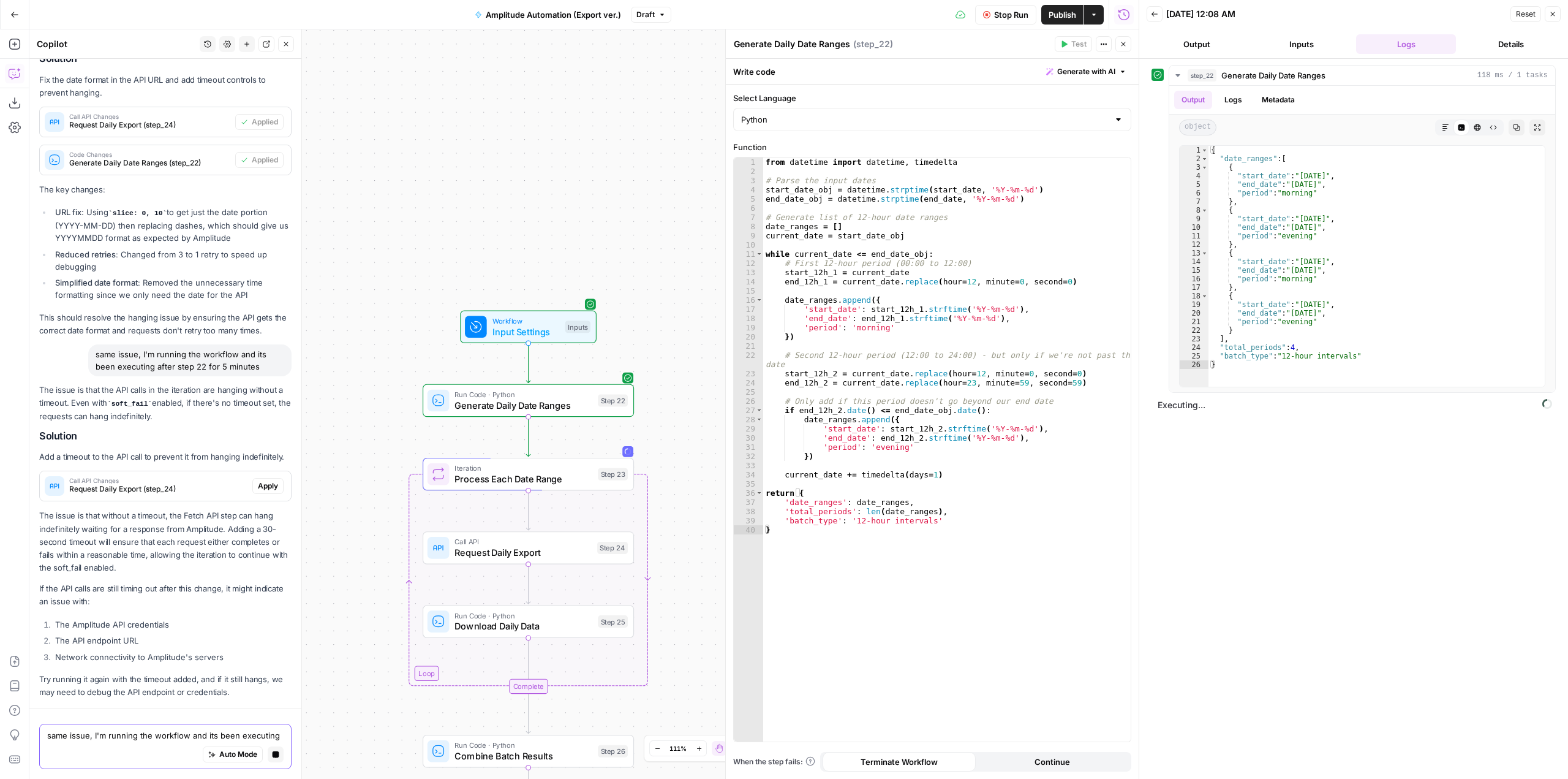
scroll to position [2148, 0]
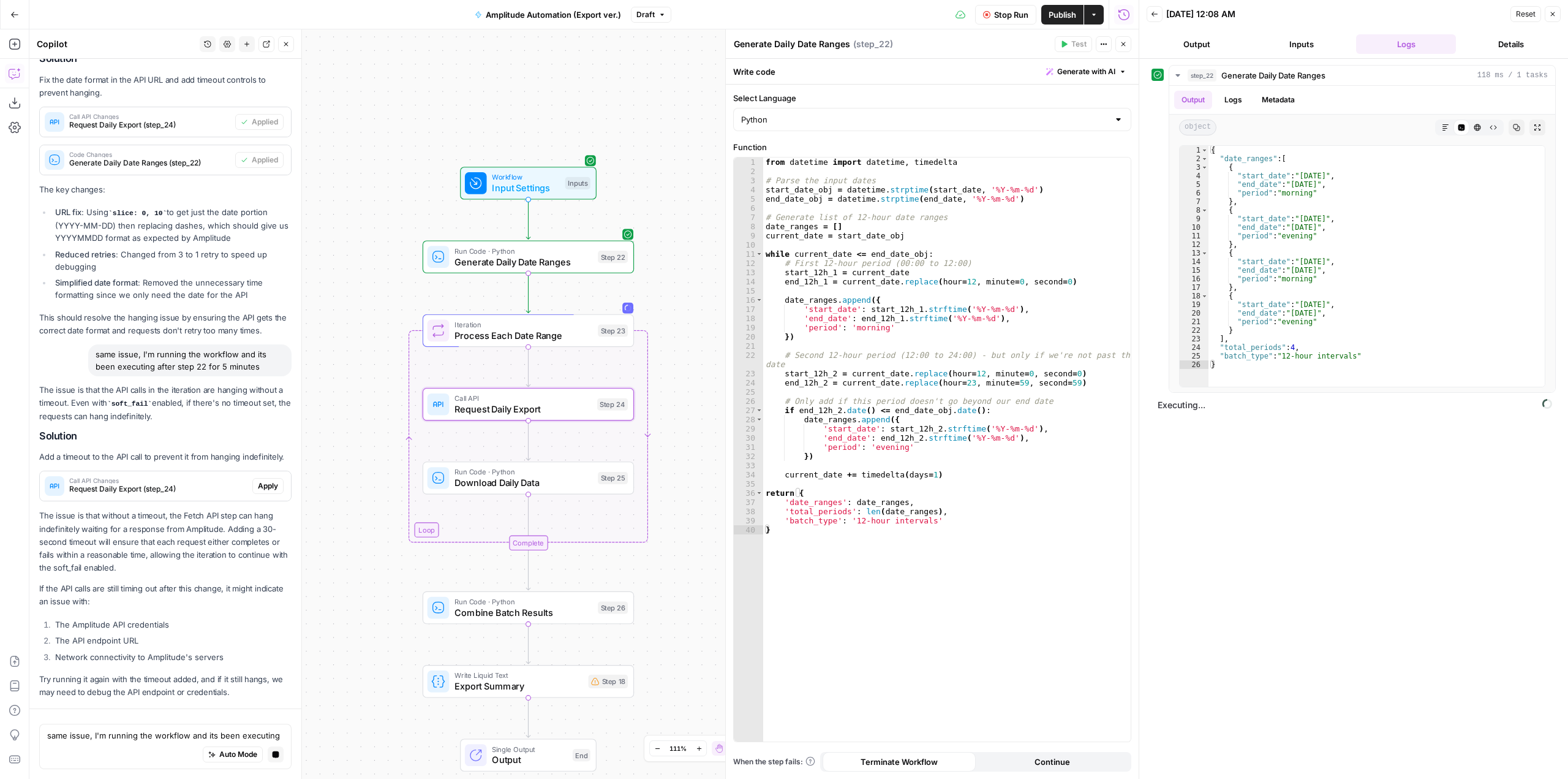
click at [211, 472] on div "Call API Changes Request Daily Export (step_24)" at bounding box center [146, 486] width 212 height 29
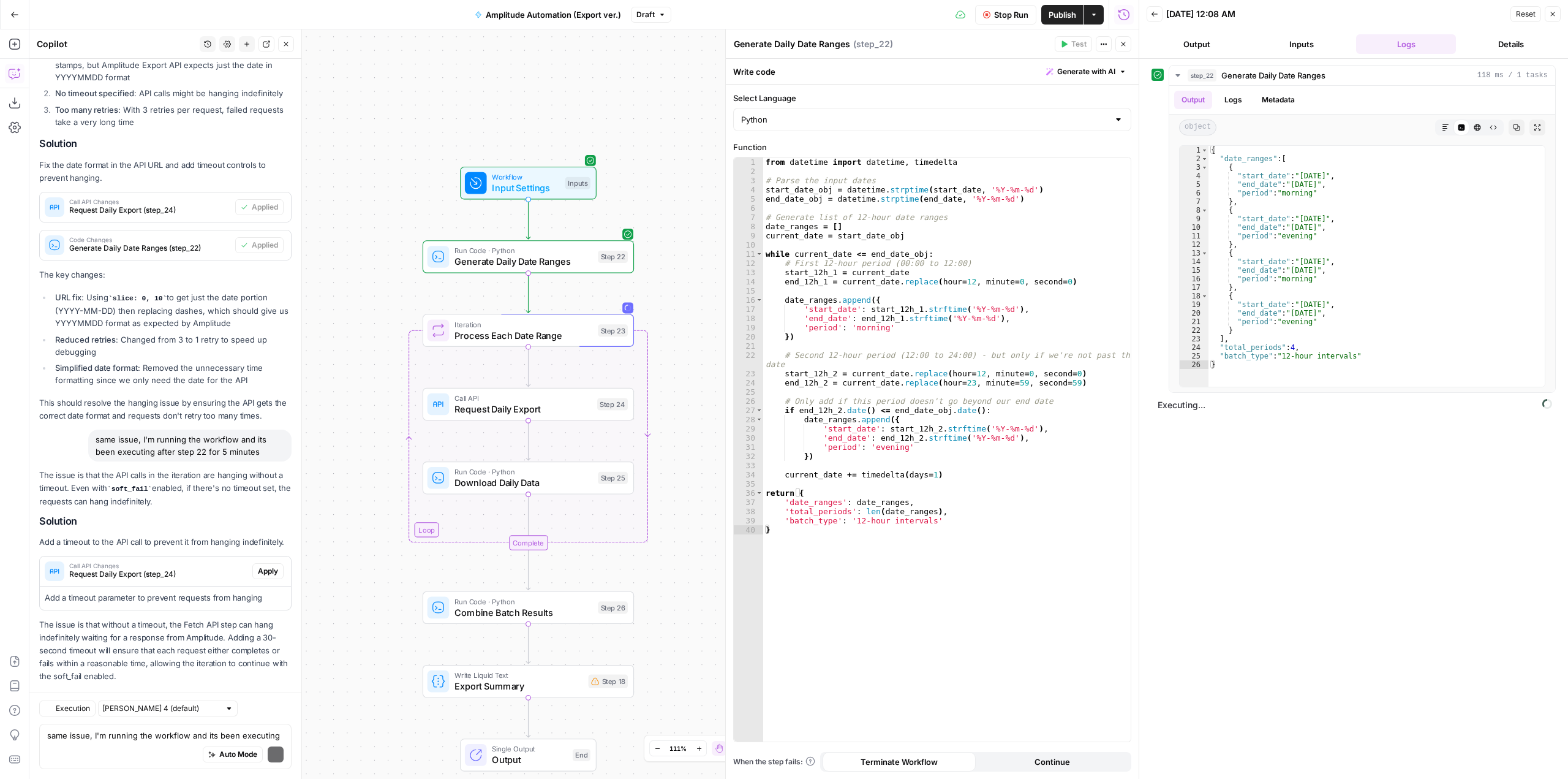
scroll to position [2306, 0]
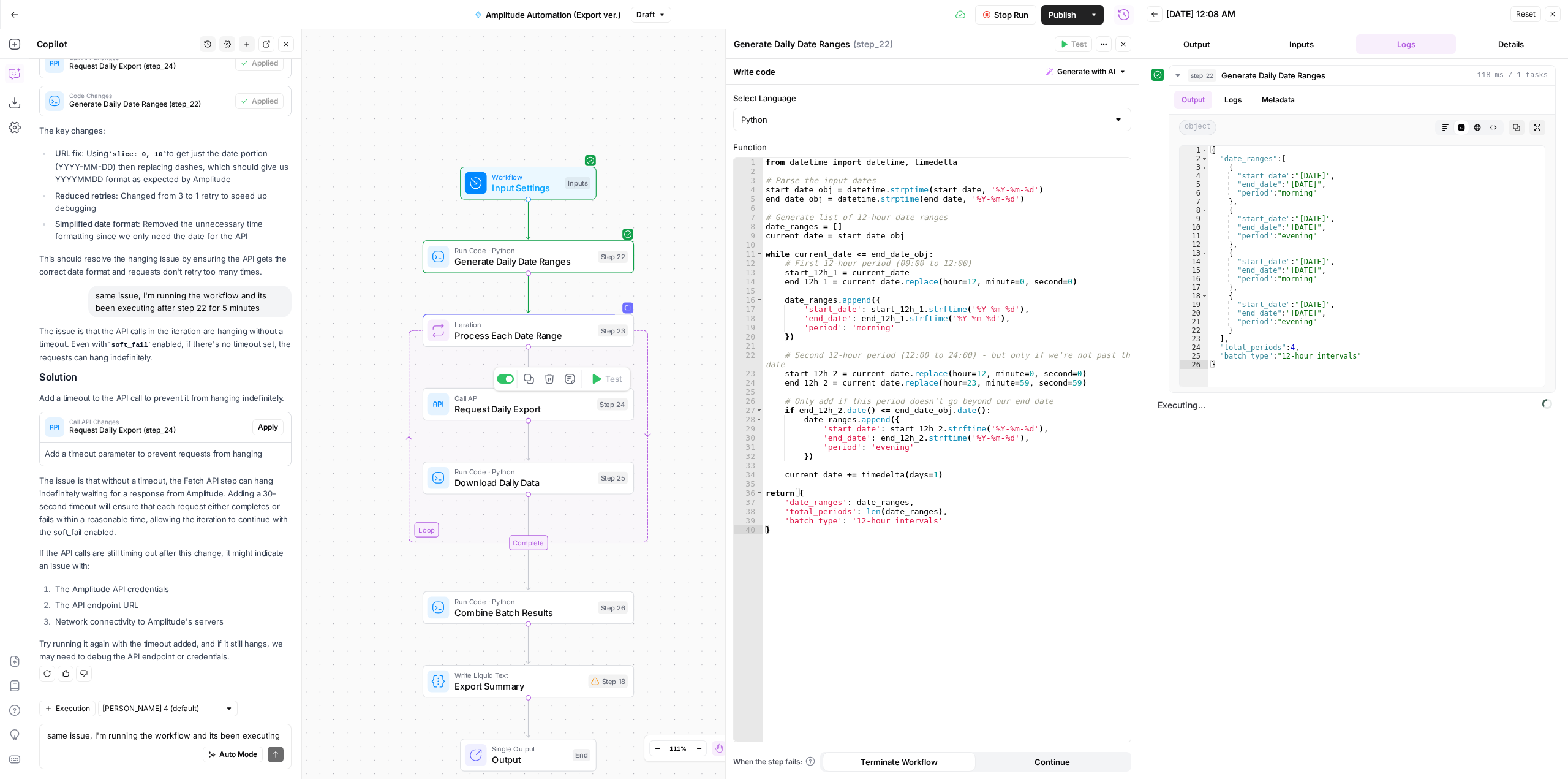
click at [575, 419] on div "Call API Request Daily Export Step 24 Copy step Delete step Add Note Test" at bounding box center [528, 404] width 211 height 33
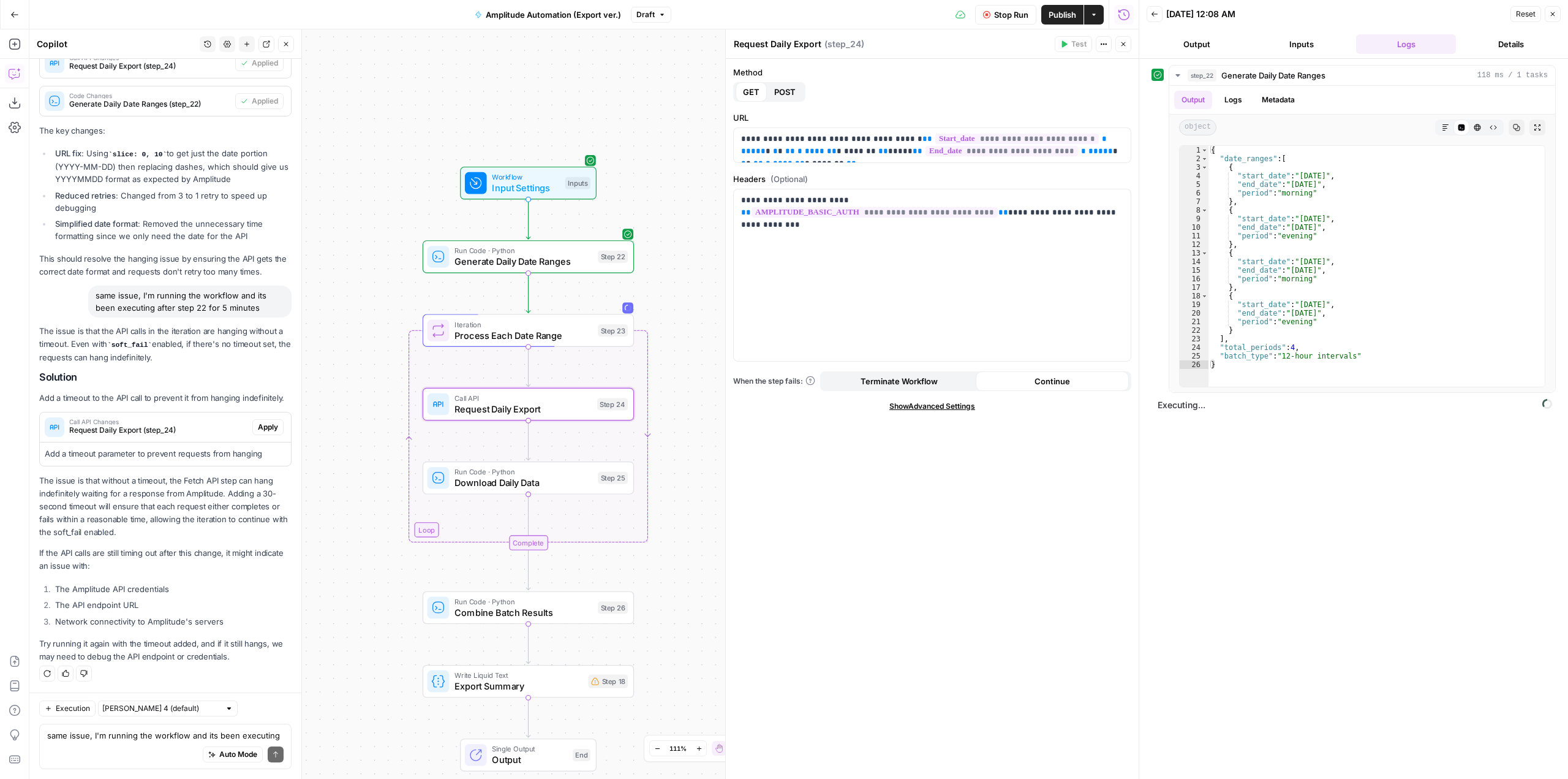
click at [952, 407] on span "Show Advanced Settings" at bounding box center [932, 406] width 86 height 11
click at [268, 424] on span "Apply" at bounding box center [268, 427] width 20 height 11
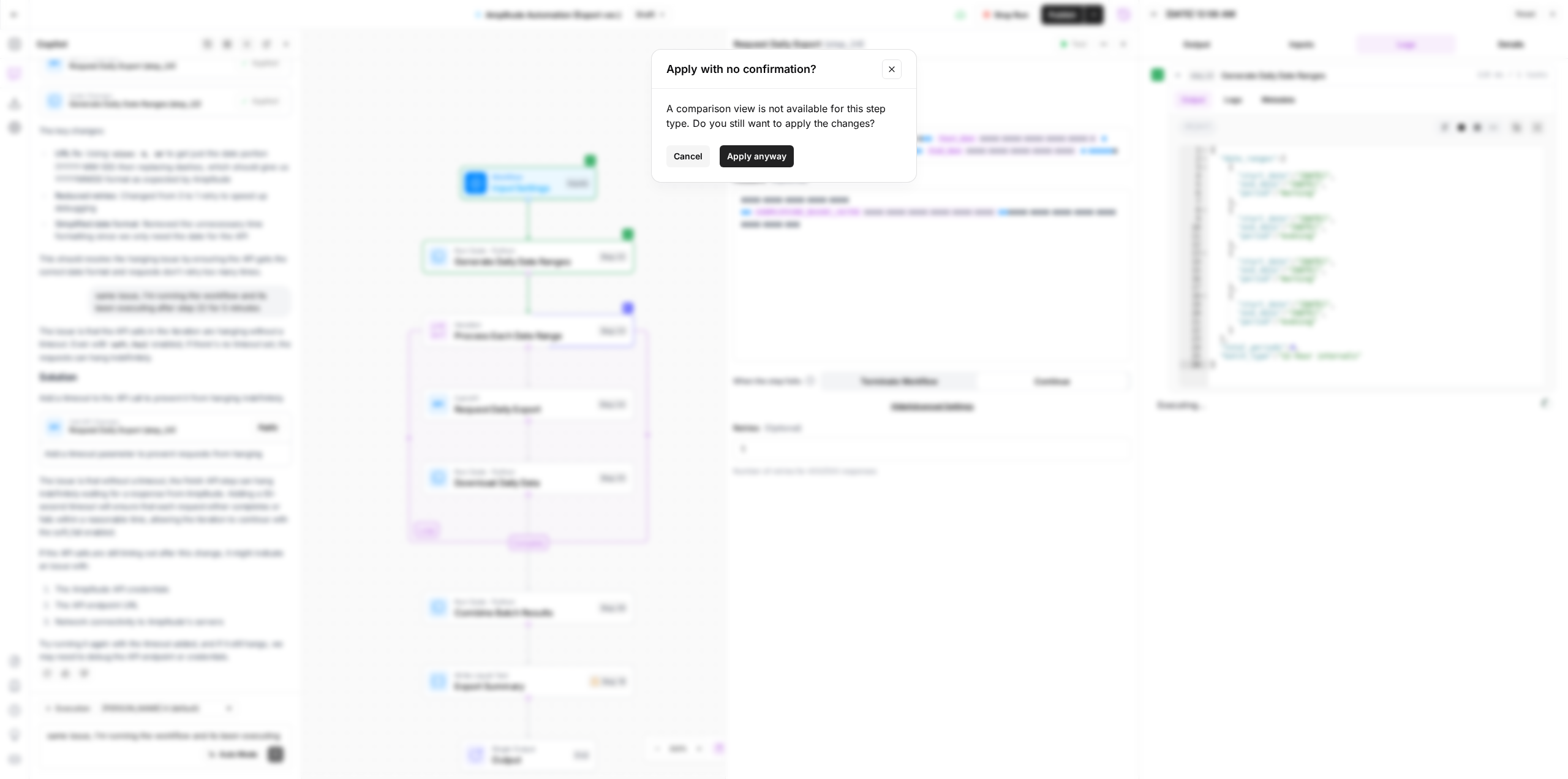
click at [778, 154] on span "Apply anyway" at bounding box center [756, 156] width 59 height 12
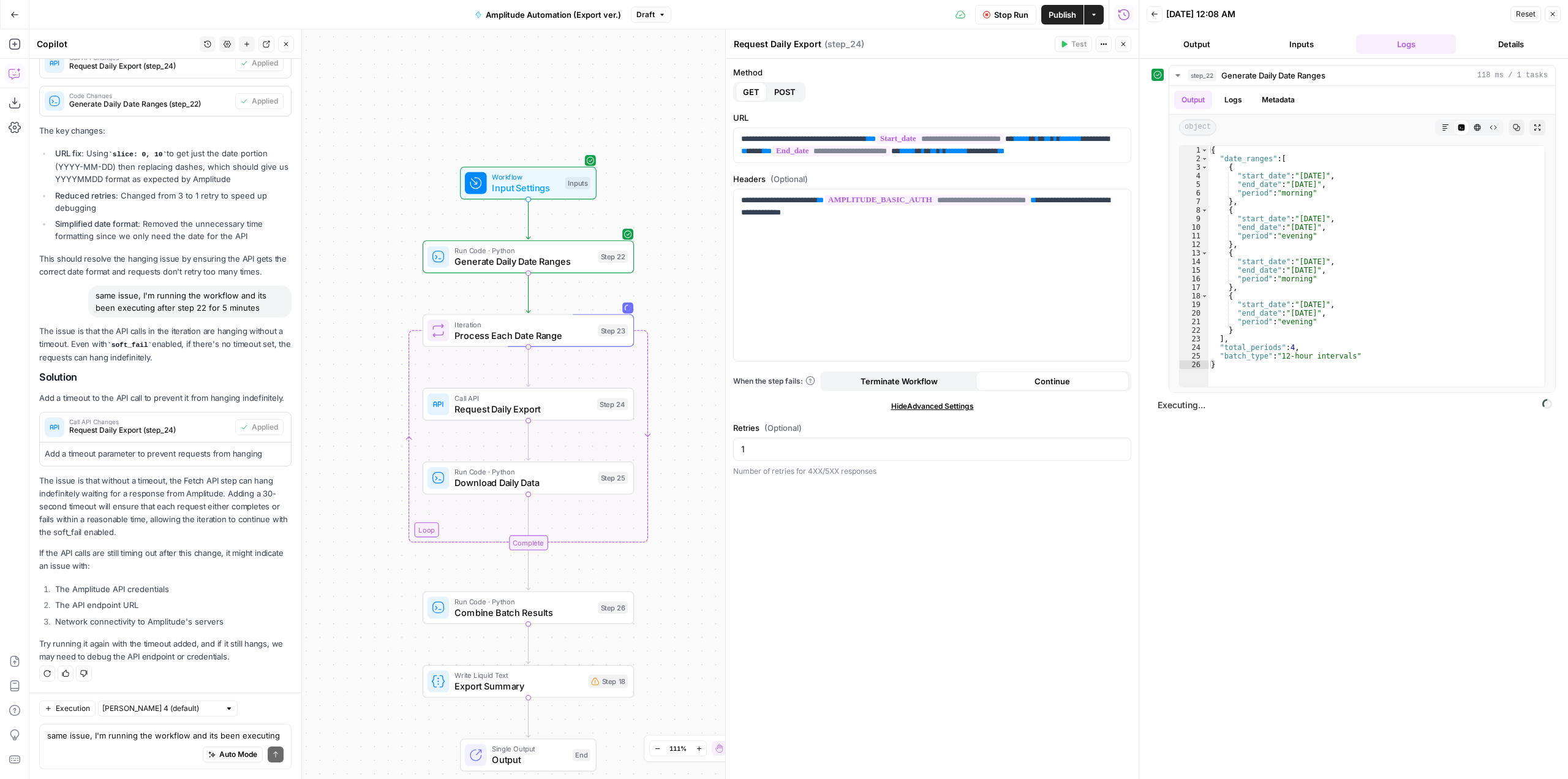
click at [1005, 22] on button "Stop Run" at bounding box center [1006, 14] width 61 height 20
click at [989, 21] on button "Test Data" at bounding box center [986, 14] width 63 height 20
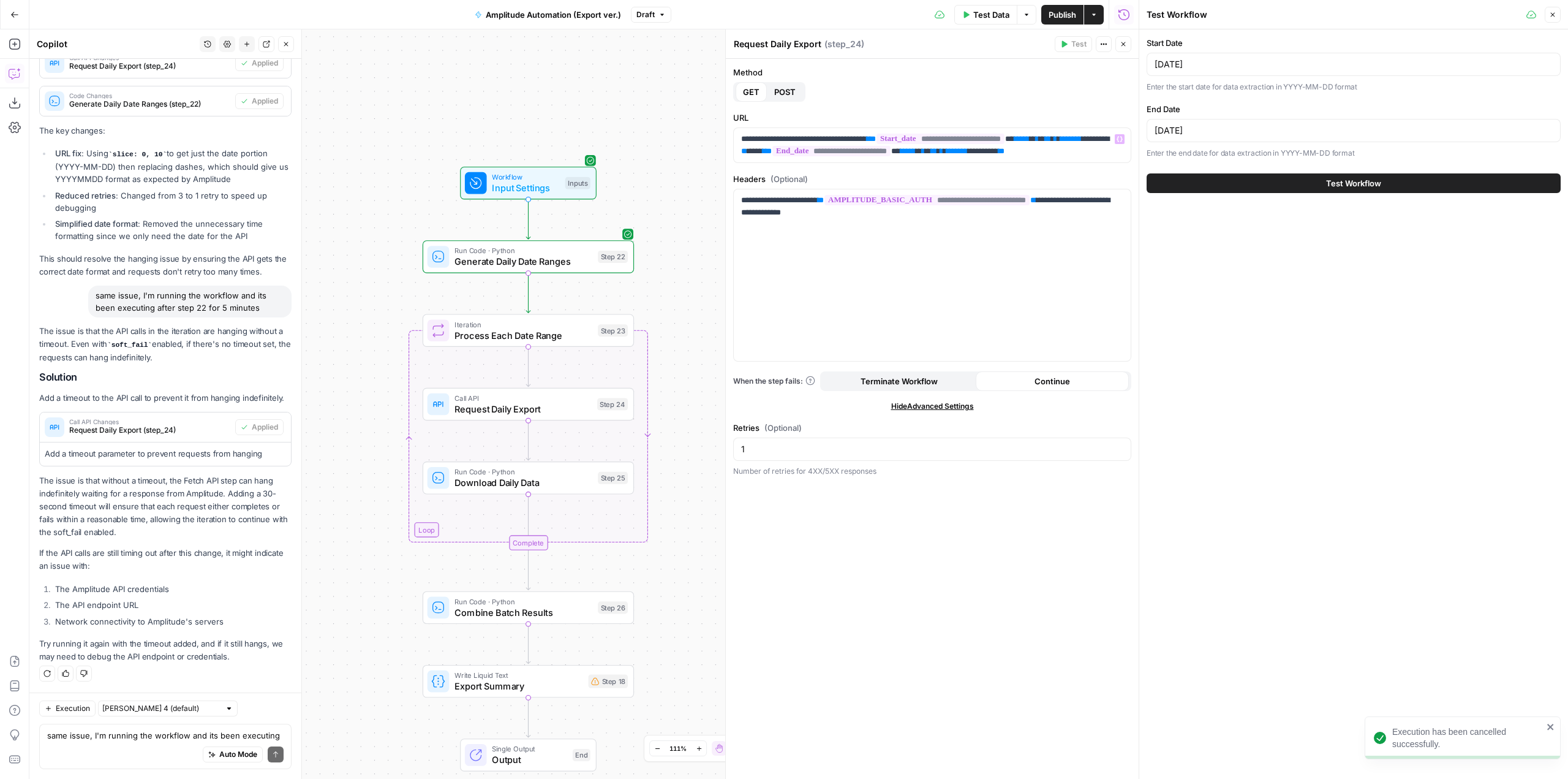
click at [1286, 178] on button "Test Workflow" at bounding box center [1354, 183] width 414 height 20
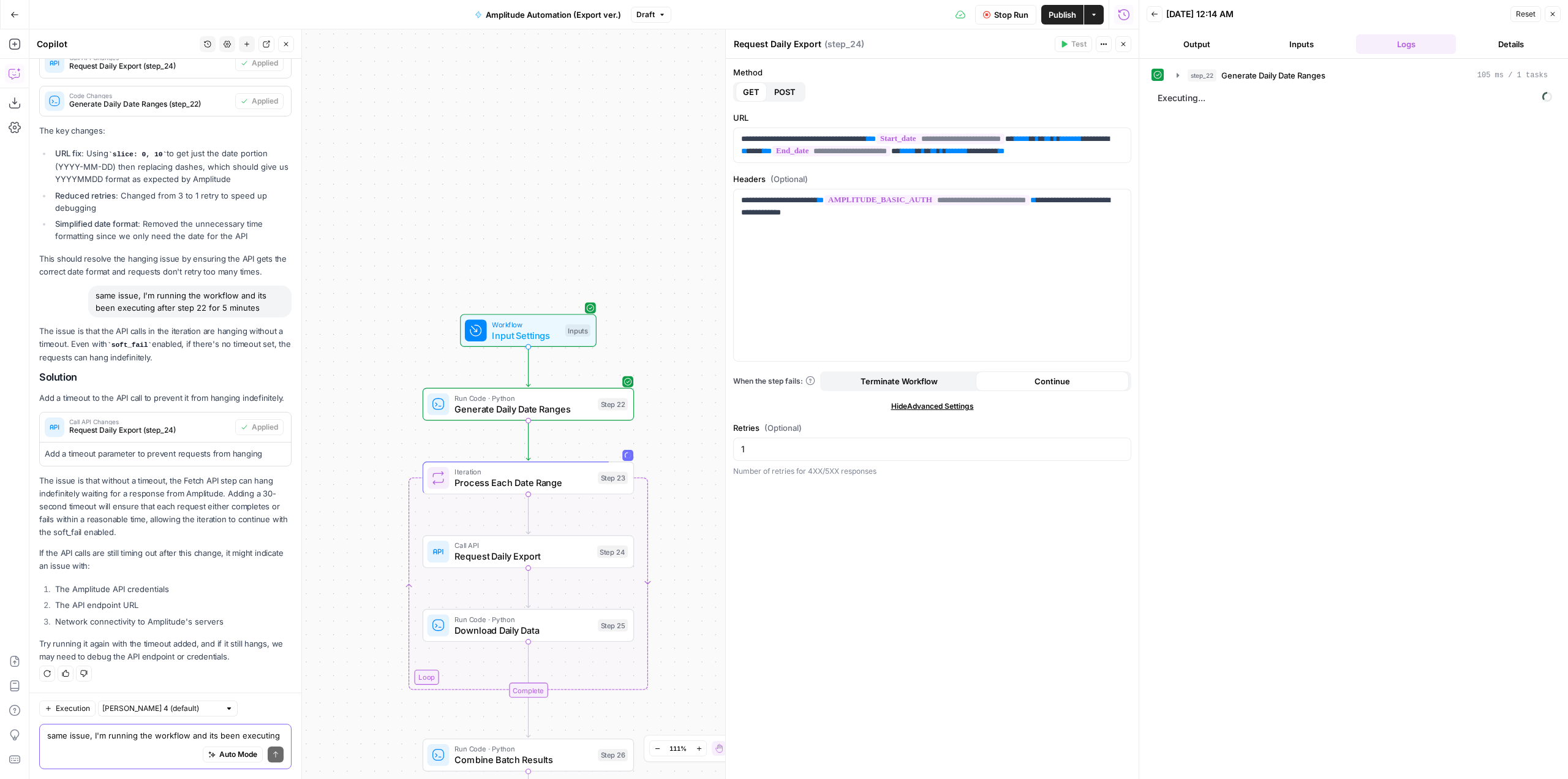
click at [135, 734] on textarea "same issue, I'm running the workflow and its been executing after step 22 for 5…" at bounding box center [165, 735] width 236 height 12
type textarea "still same issue"
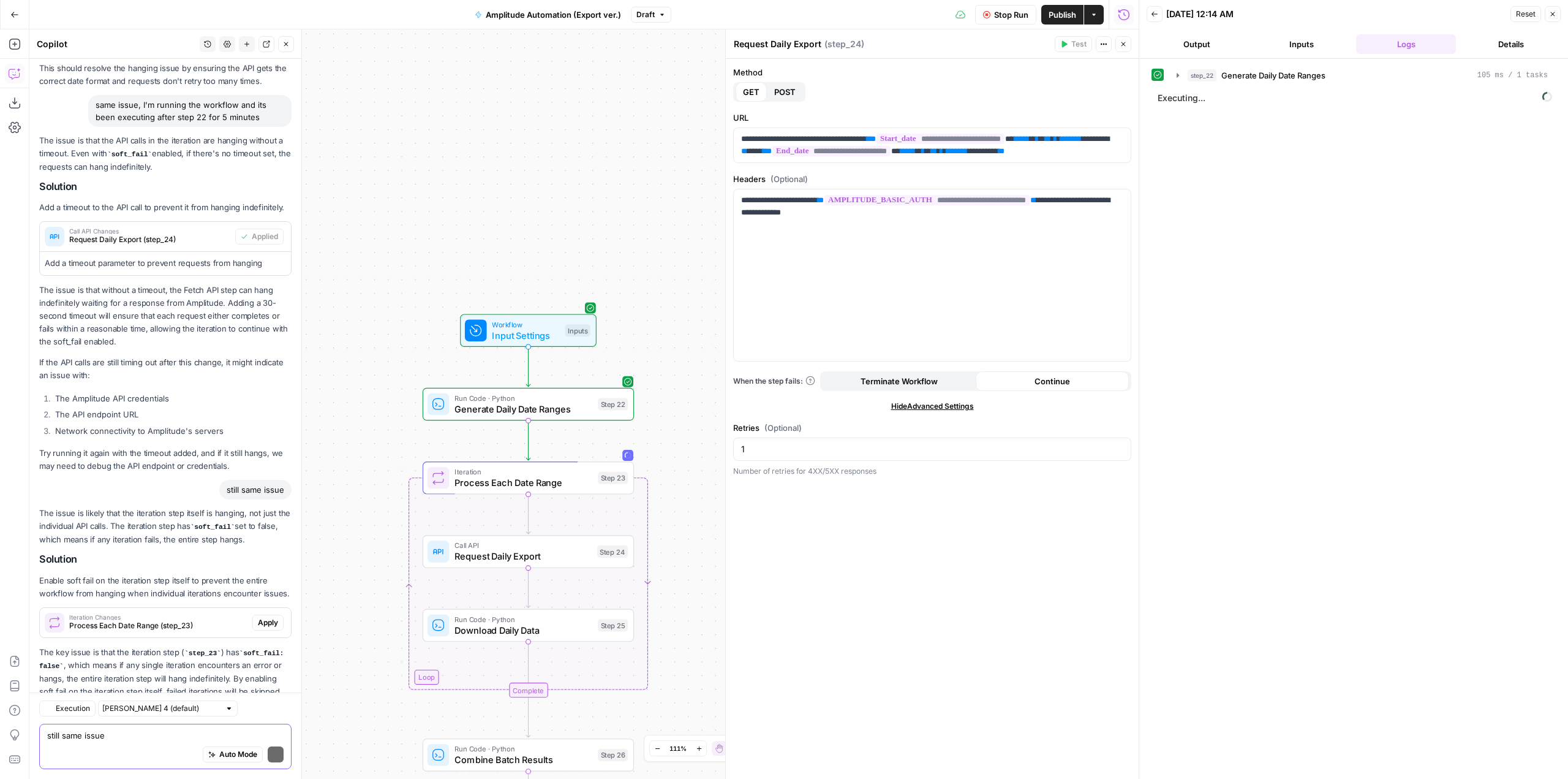
scroll to position [2617, 0]
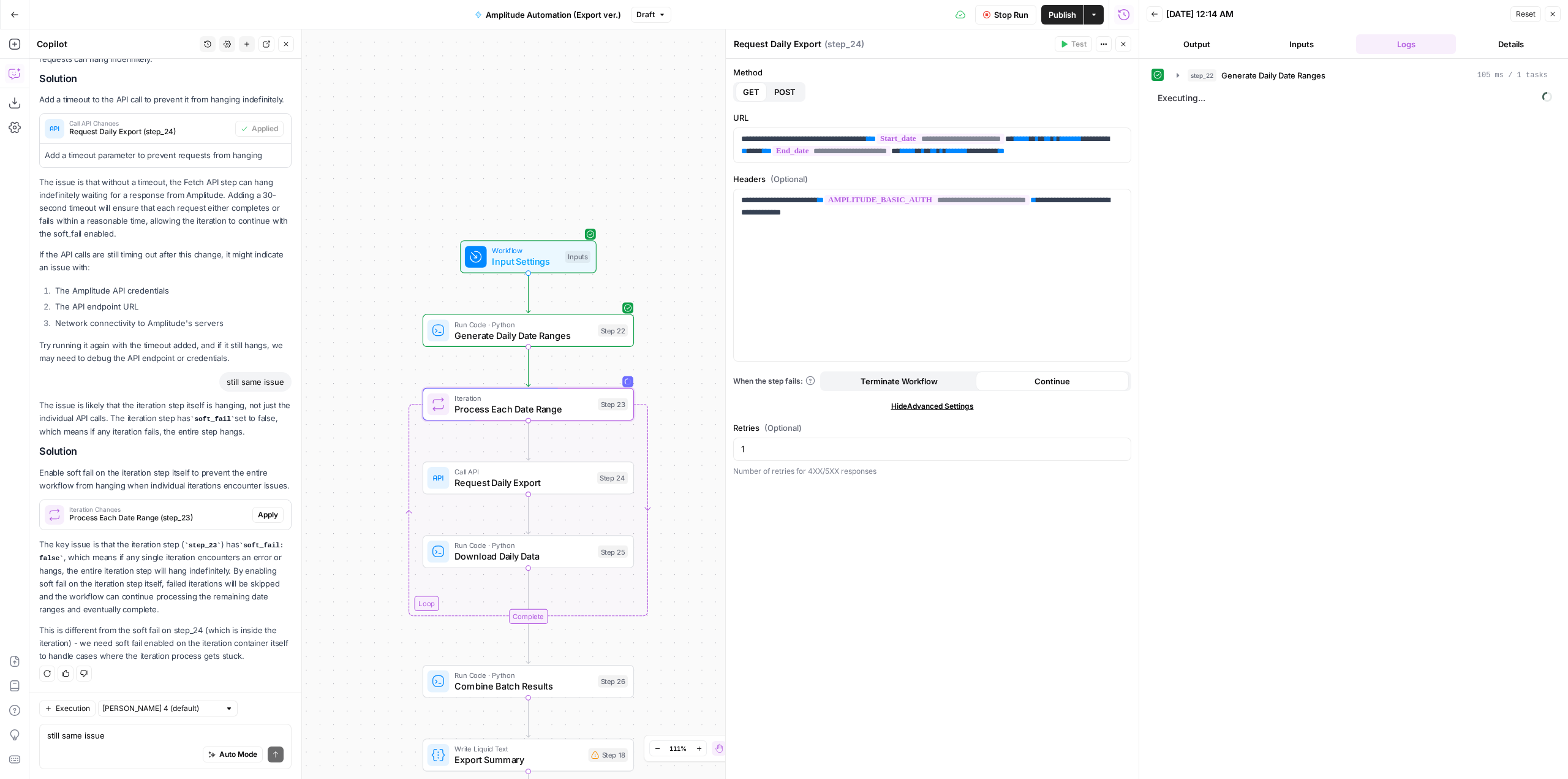
click at [211, 518] on span "Process Each Date Range (step_23)" at bounding box center [159, 518] width 178 height 11
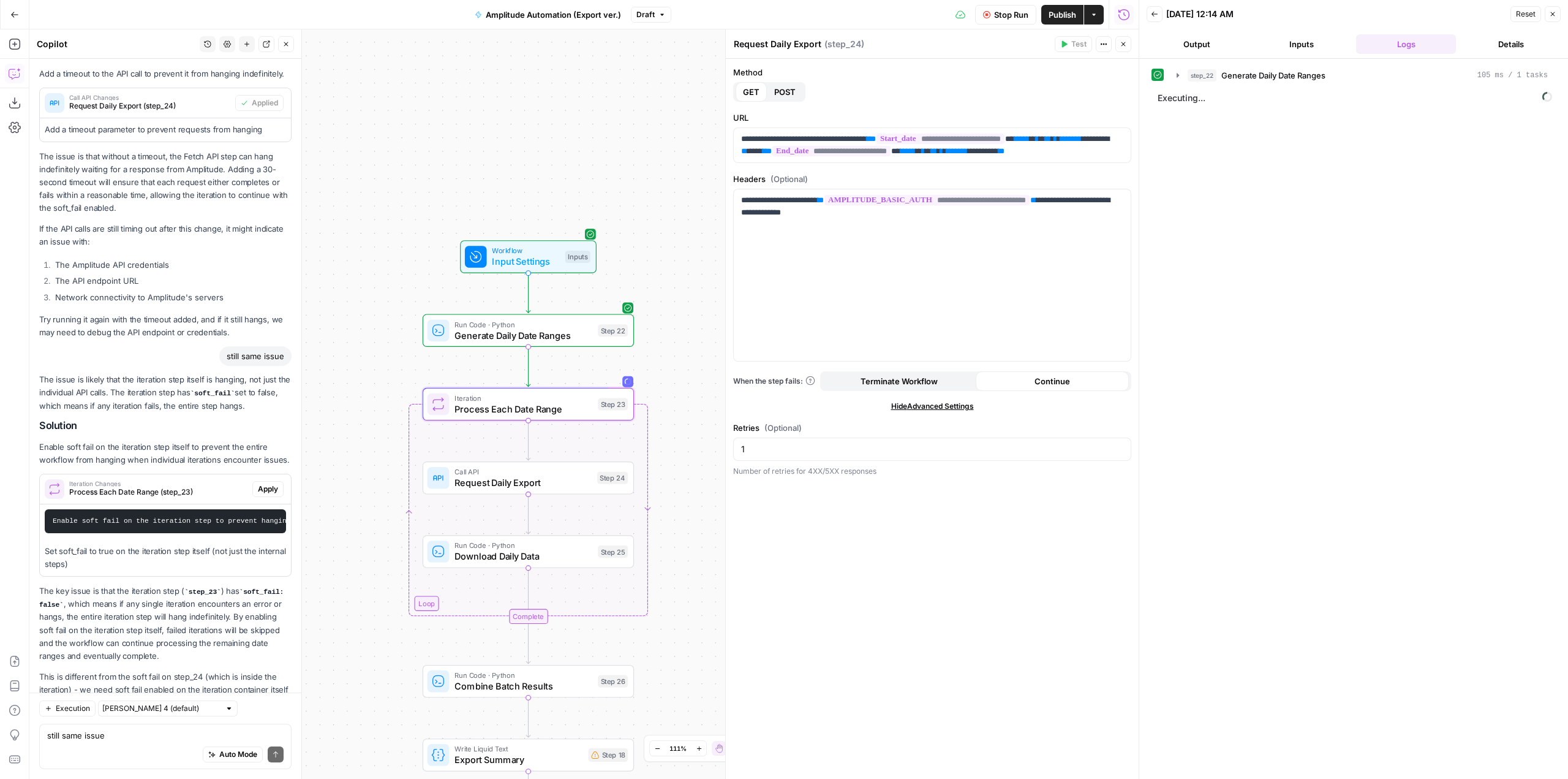
scroll to position [2698, 0]
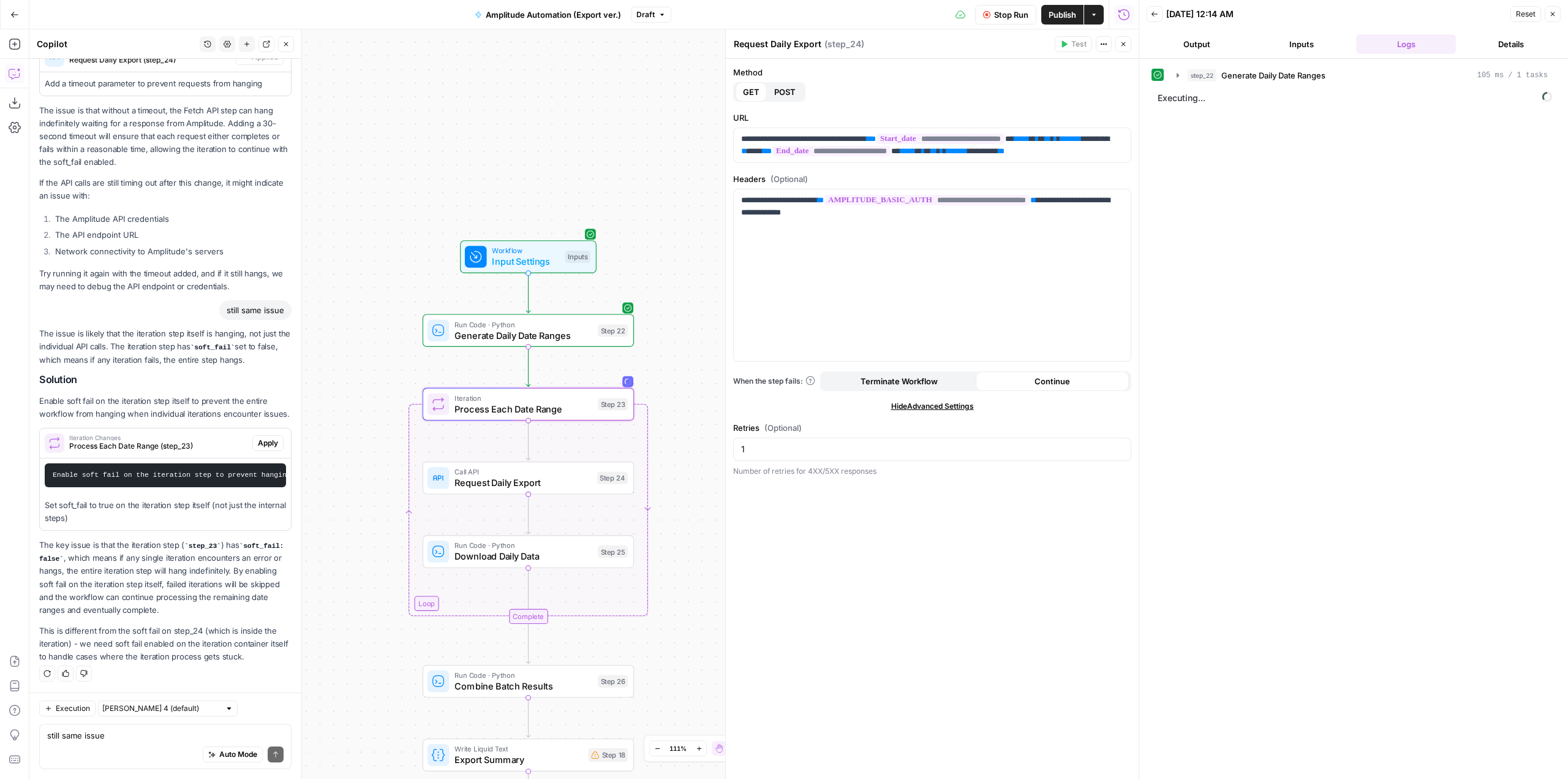
click at [265, 437] on span "Apply" at bounding box center [268, 443] width 20 height 11
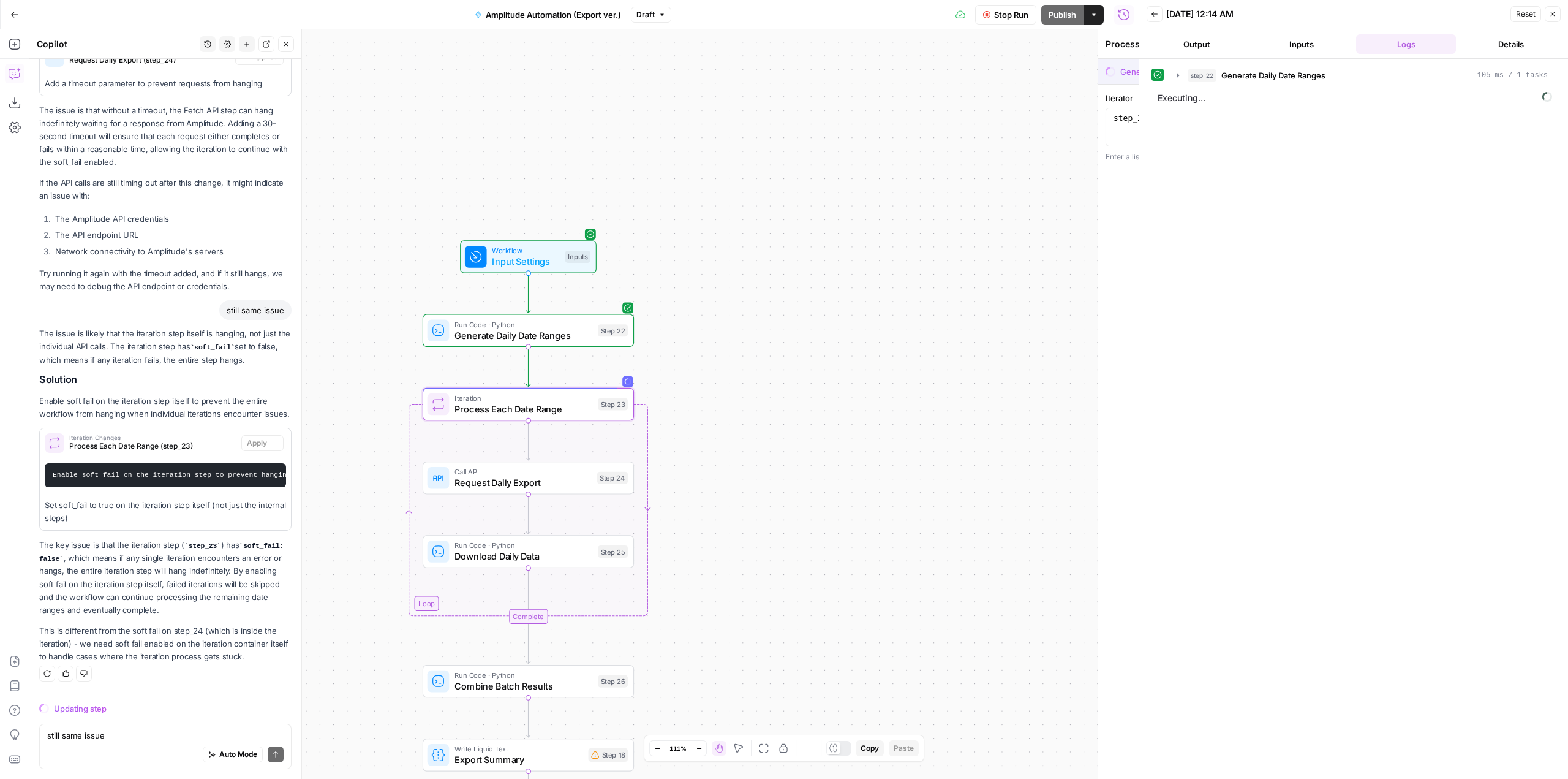
scroll to position [2600, 0]
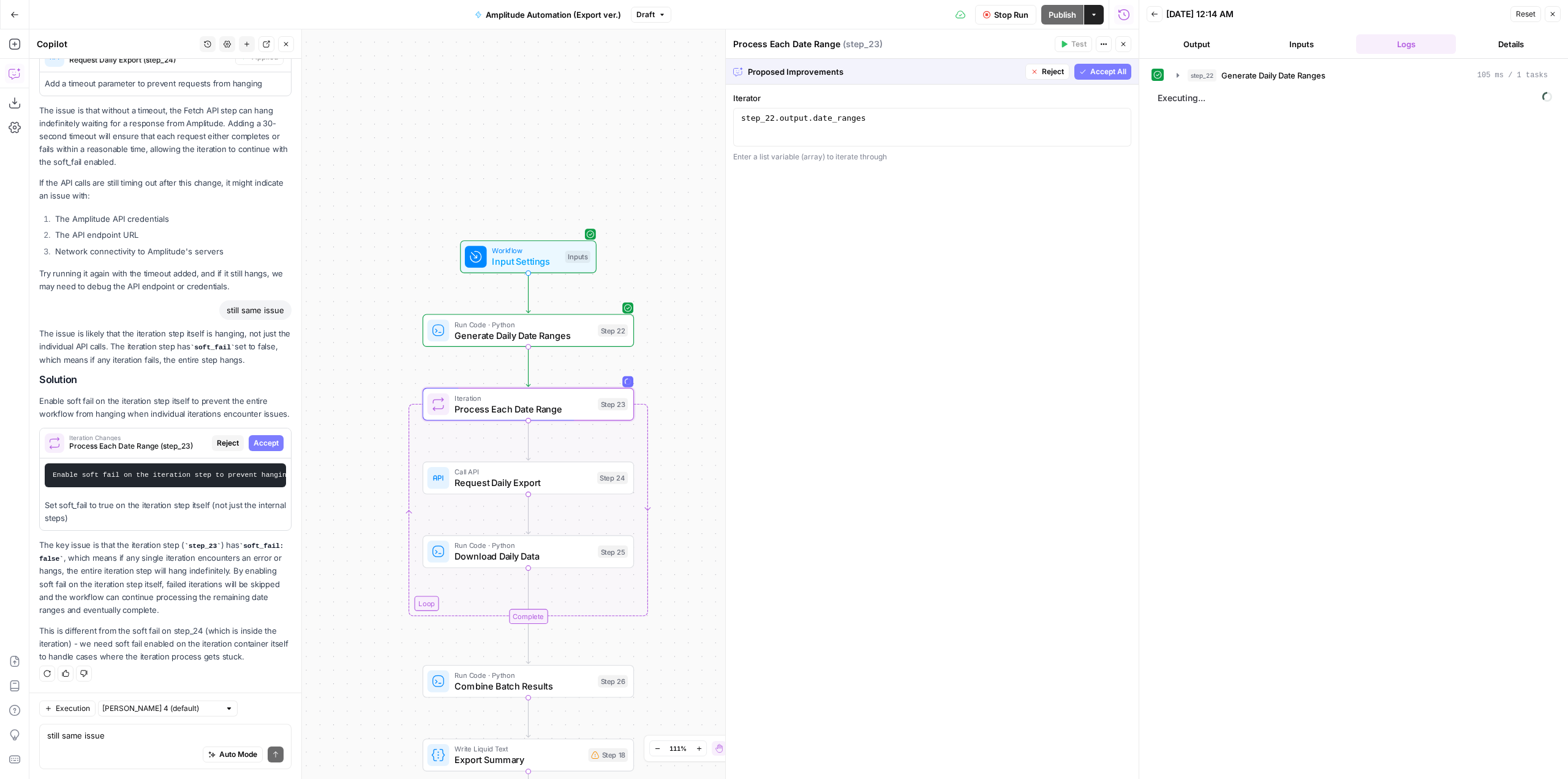
click at [266, 437] on span "Accept" at bounding box center [266, 443] width 25 height 11
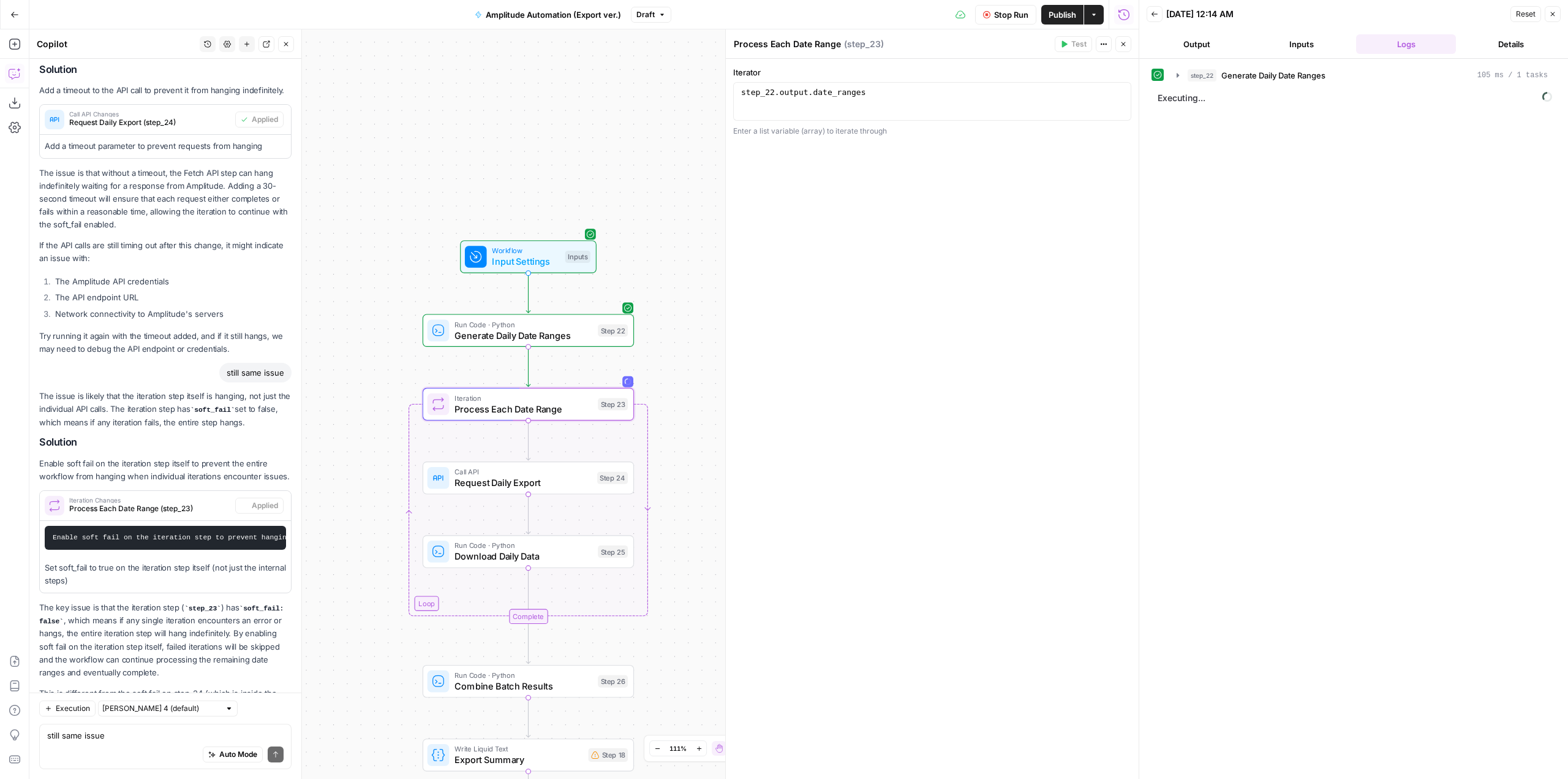
scroll to position [2698, 0]
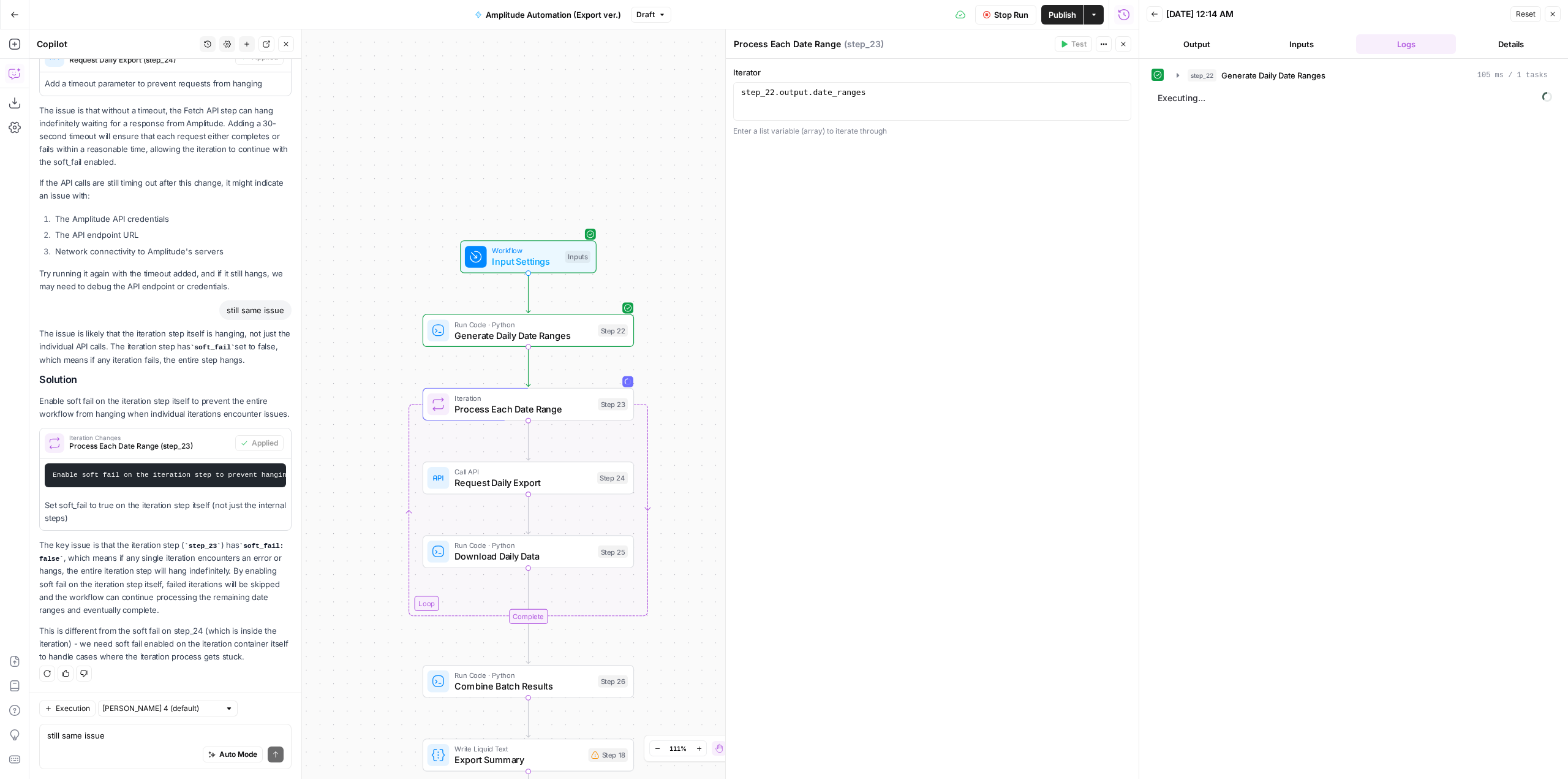
click at [1021, 18] on span "Stop Run" at bounding box center [1011, 15] width 34 height 12
click at [992, 12] on span "Test Data" at bounding box center [991, 15] width 36 height 12
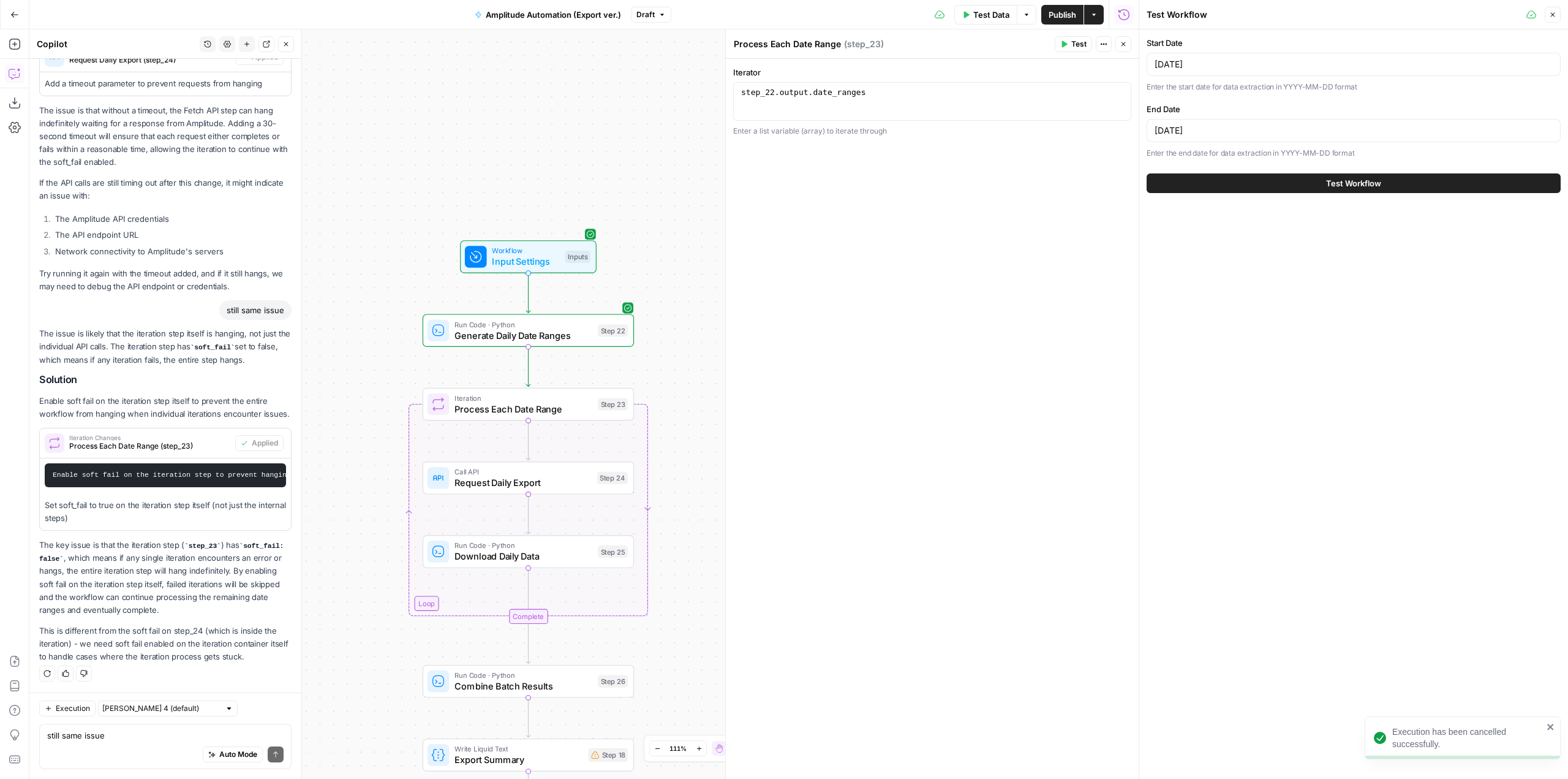
click at [1376, 180] on span "Test Workflow" at bounding box center [1354, 183] width 55 height 12
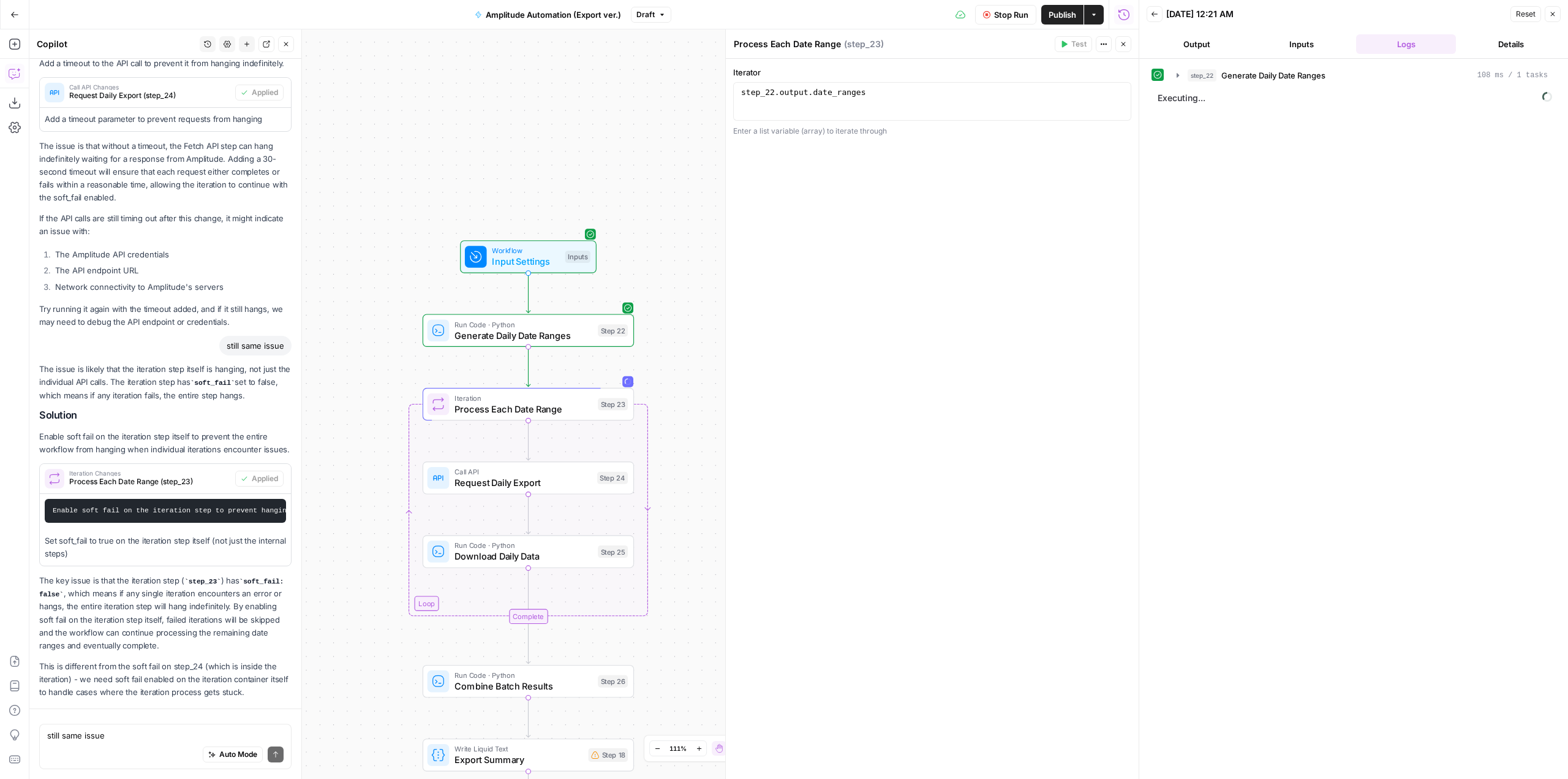
scroll to position [2594, 0]
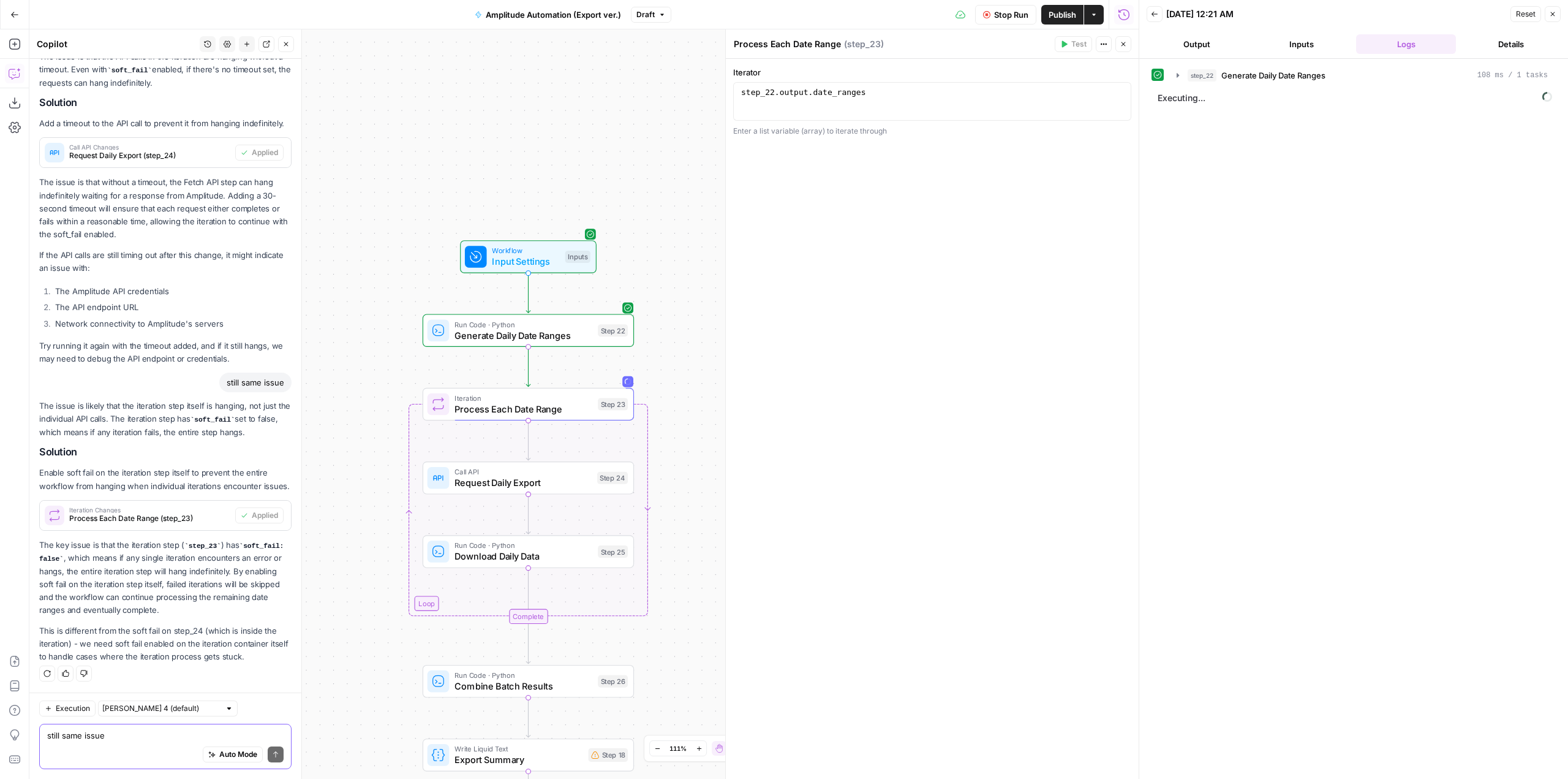
click at [185, 738] on textarea "still same issue" at bounding box center [165, 735] width 236 height 12
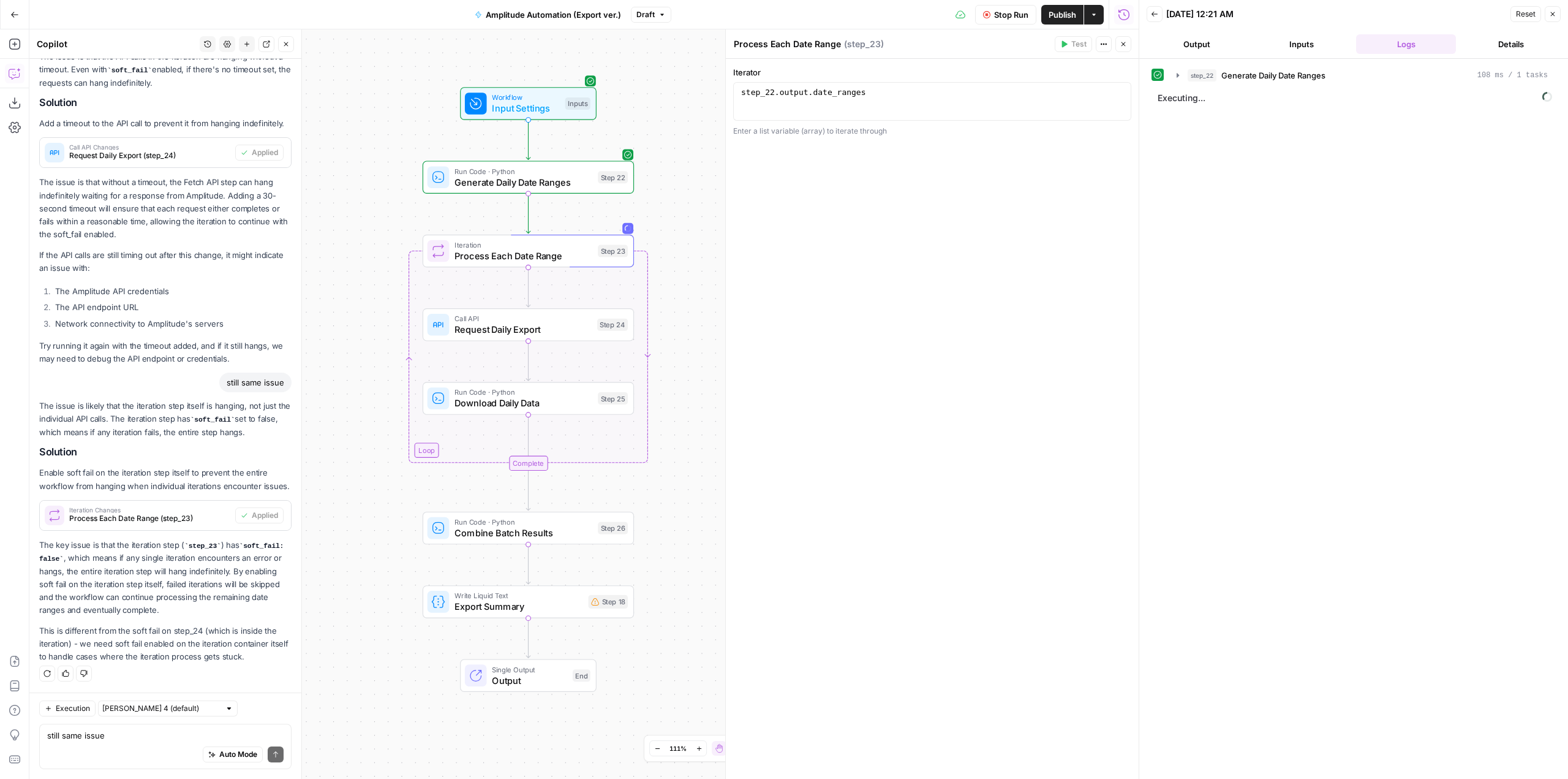
click at [1012, 10] on span "Stop Run" at bounding box center [1011, 15] width 34 height 12
click at [1071, 17] on span "Publish" at bounding box center [1062, 15] width 27 height 12
drag, startPoint x: 688, startPoint y: 315, endPoint x: 692, endPoint y: 162, distance: 153.1
click at [692, 162] on div "Workflow Input Settings Inputs Run Code · Python Generate Daily Date Ranges Ste…" at bounding box center [583, 404] width 1109 height 749
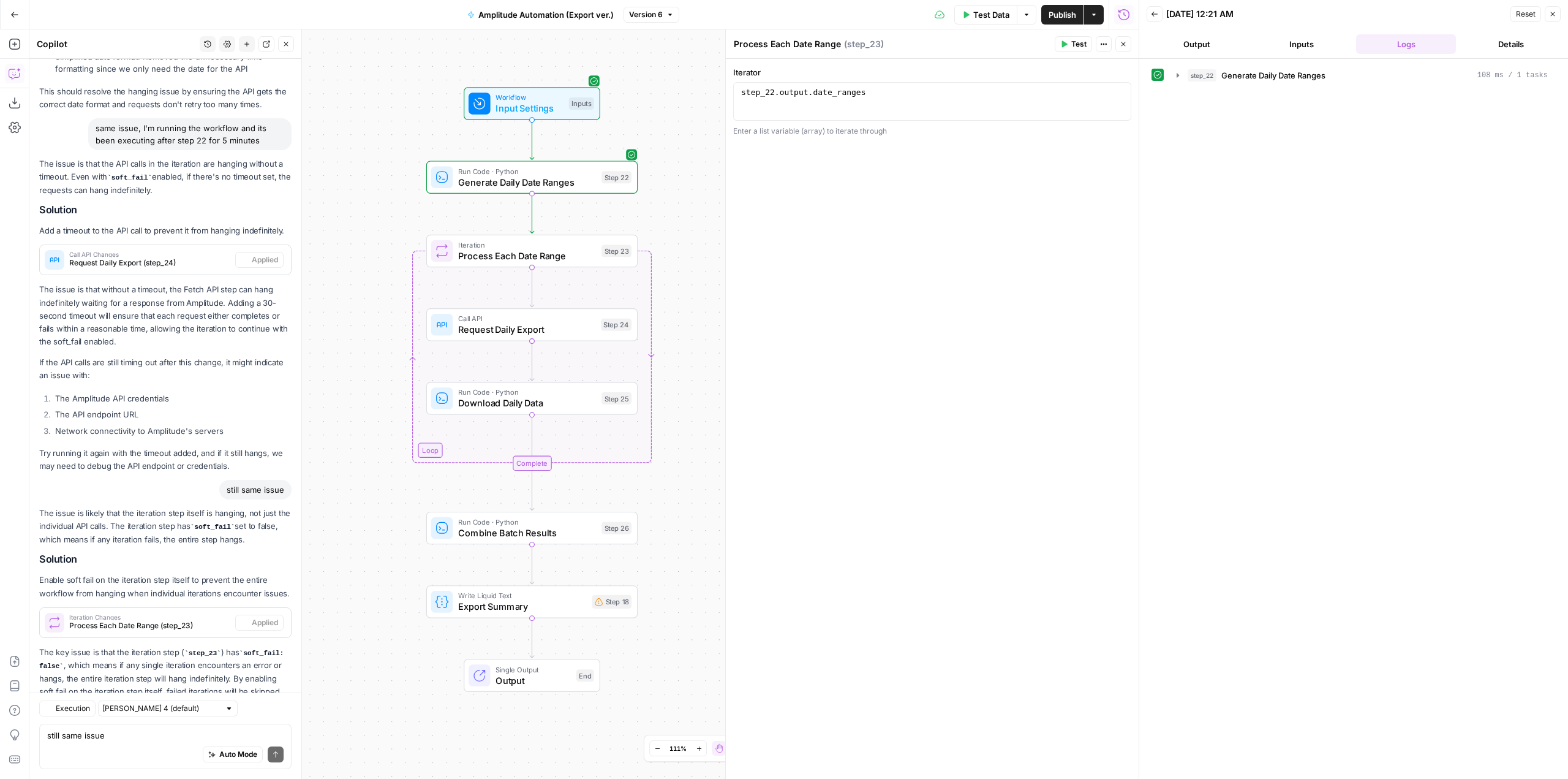
scroll to position [2594, 0]
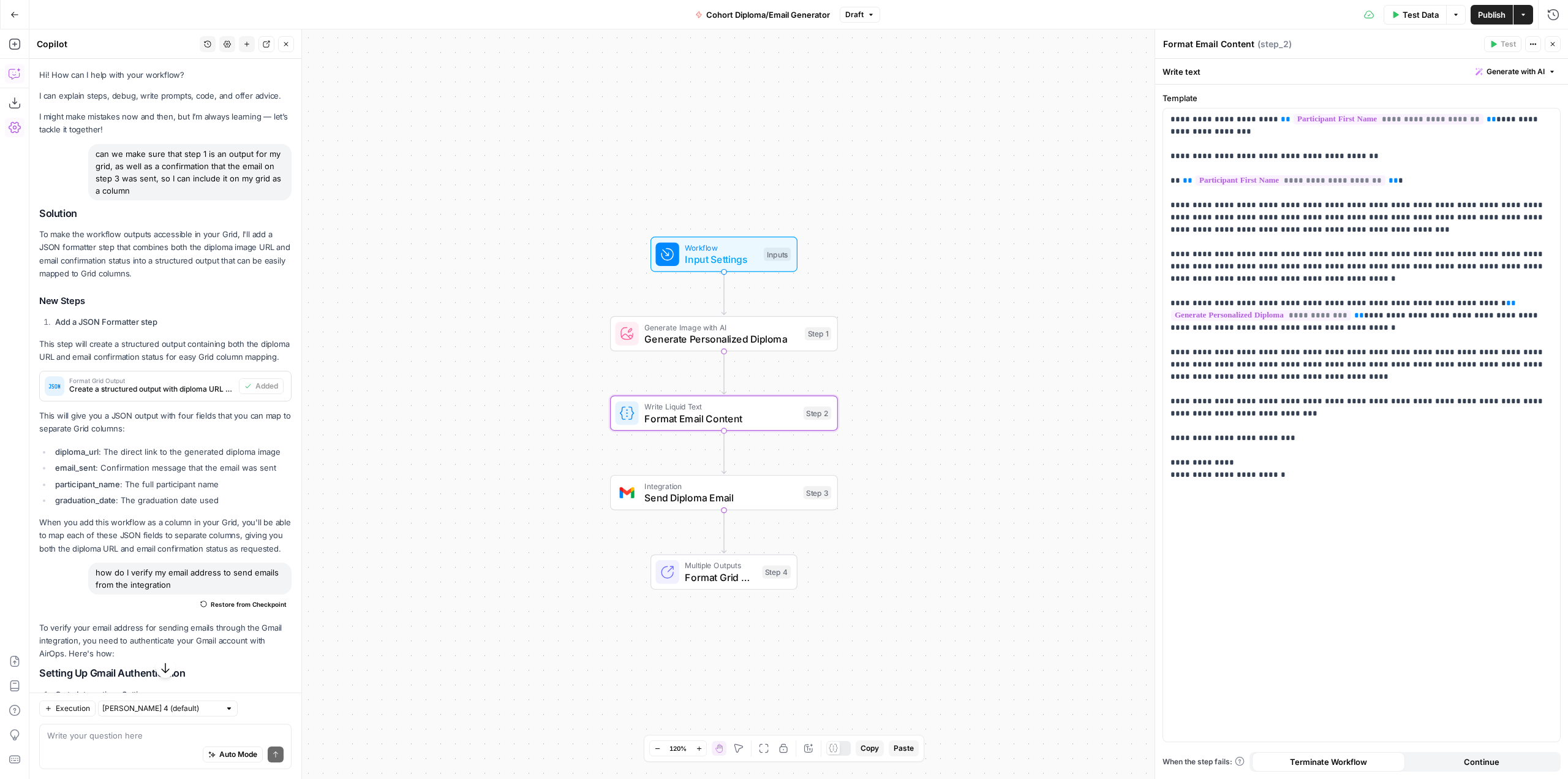
scroll to position [449, 0]
